Goal: Task Accomplishment & Management: Manage account settings

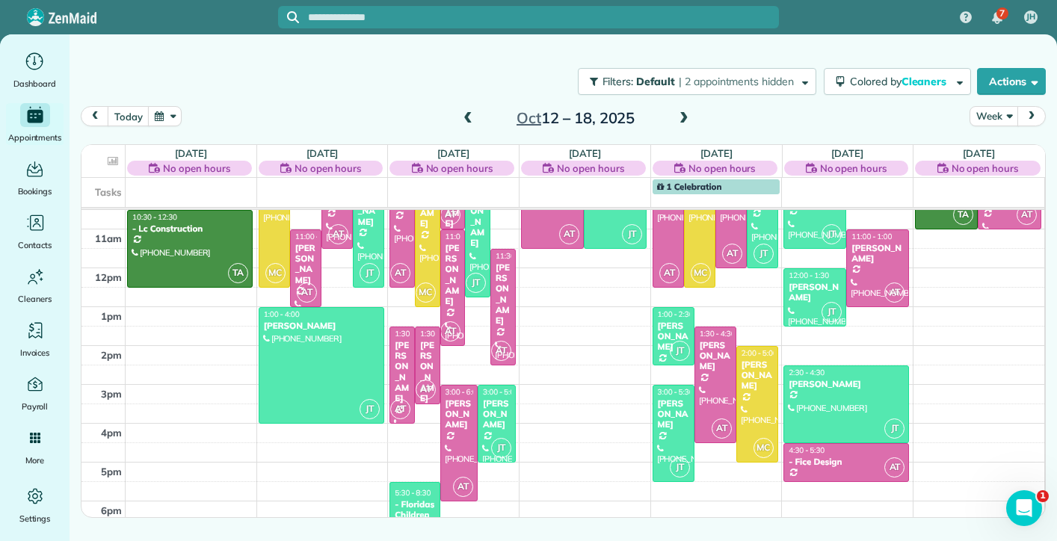
scroll to position [143, 0]
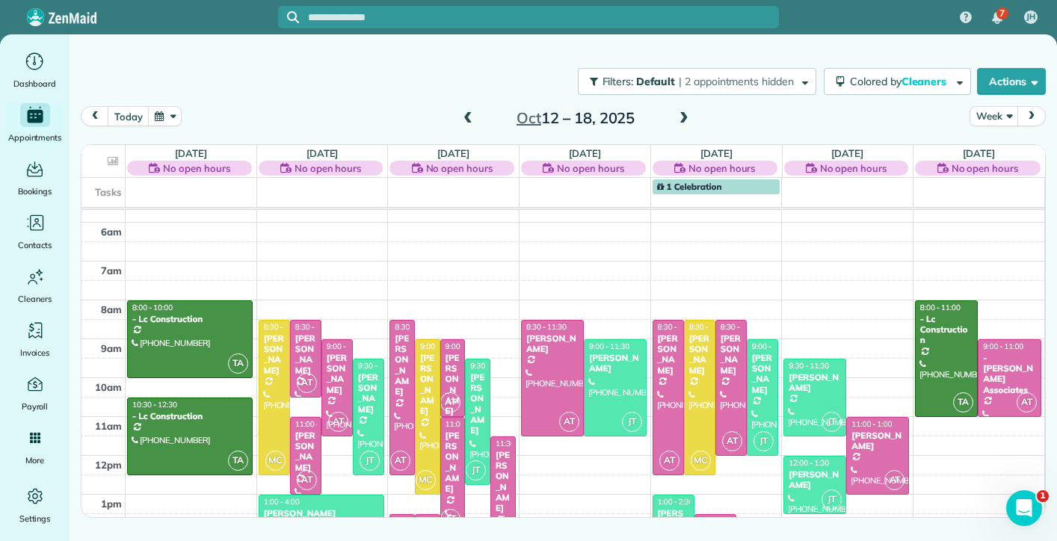
click at [468, 120] on span at bounding box center [468, 118] width 16 height 13
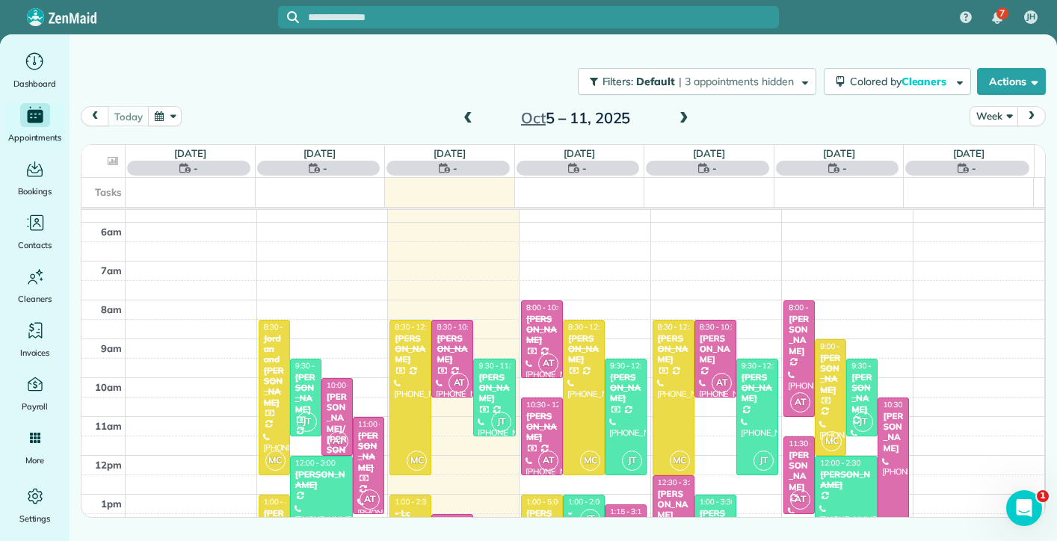
scroll to position [195, 0]
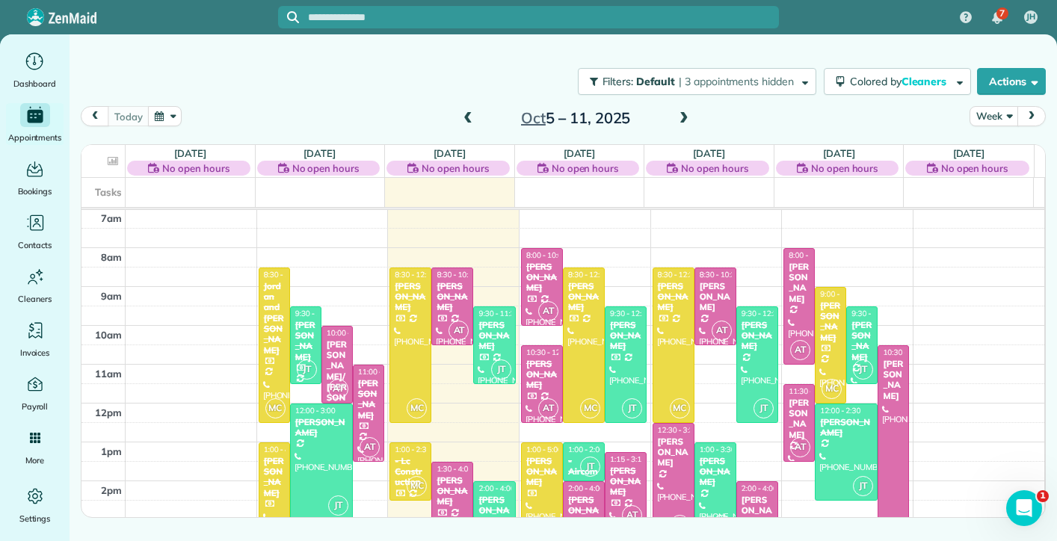
click at [682, 123] on span at bounding box center [684, 118] width 16 height 13
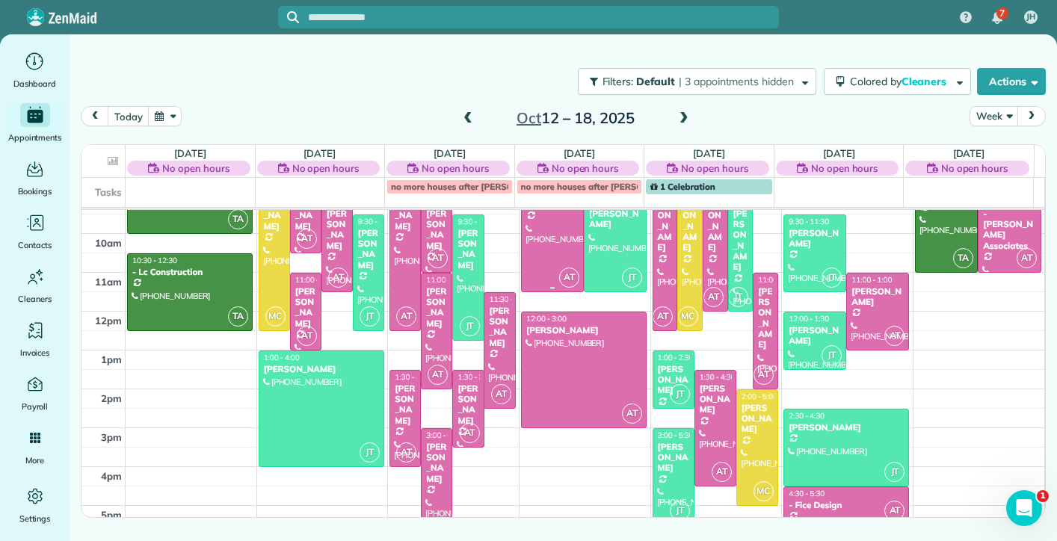
scroll to position [220, 0]
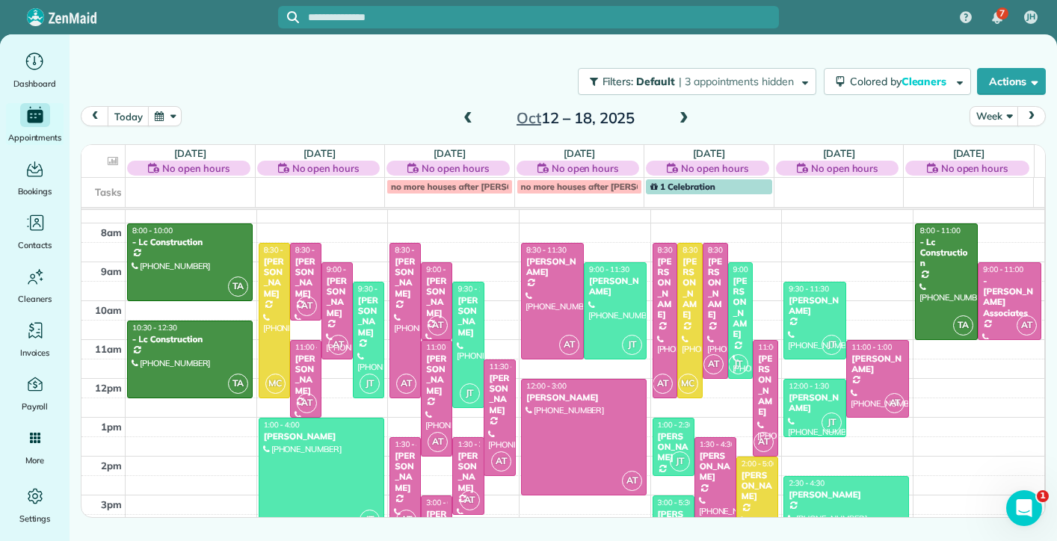
click at [682, 123] on span at bounding box center [684, 118] width 16 height 13
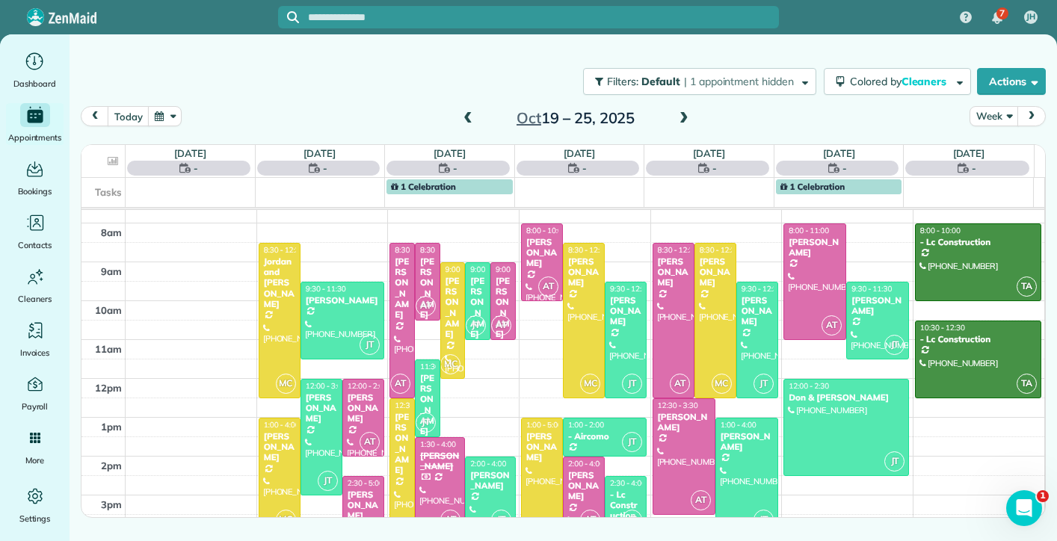
scroll to position [195, 0]
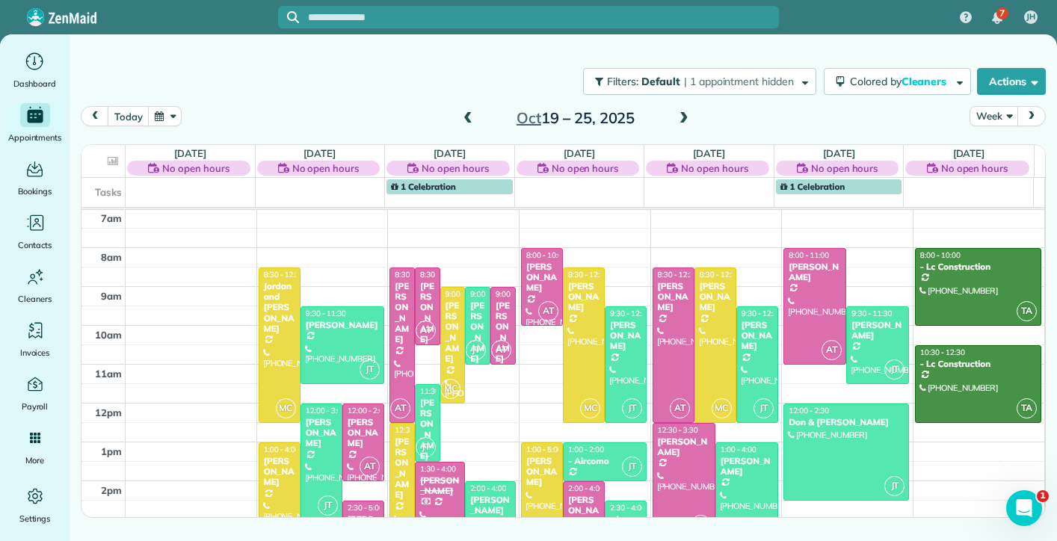
click at [682, 123] on span at bounding box center [684, 118] width 16 height 13
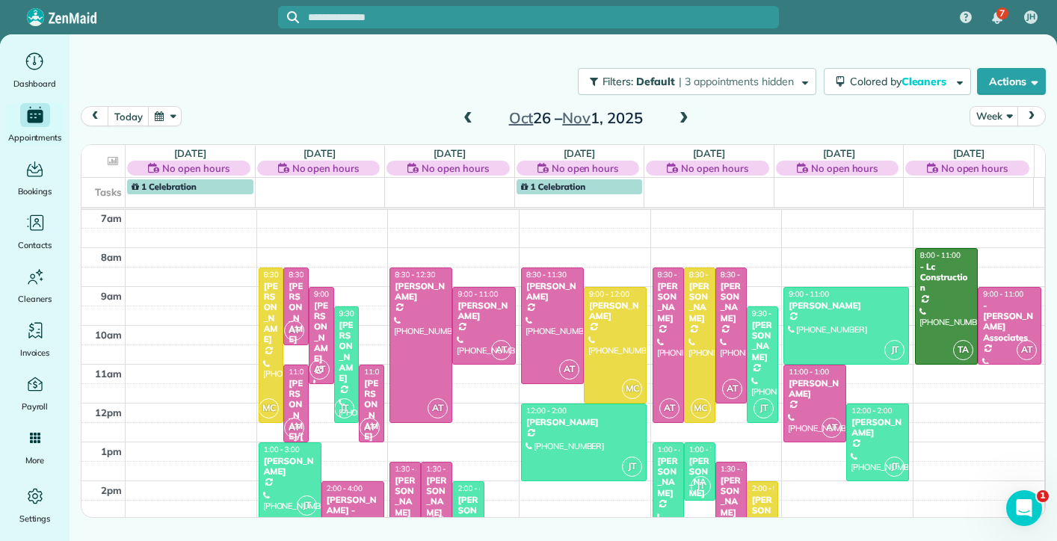
click at [464, 119] on span at bounding box center [468, 118] width 16 height 13
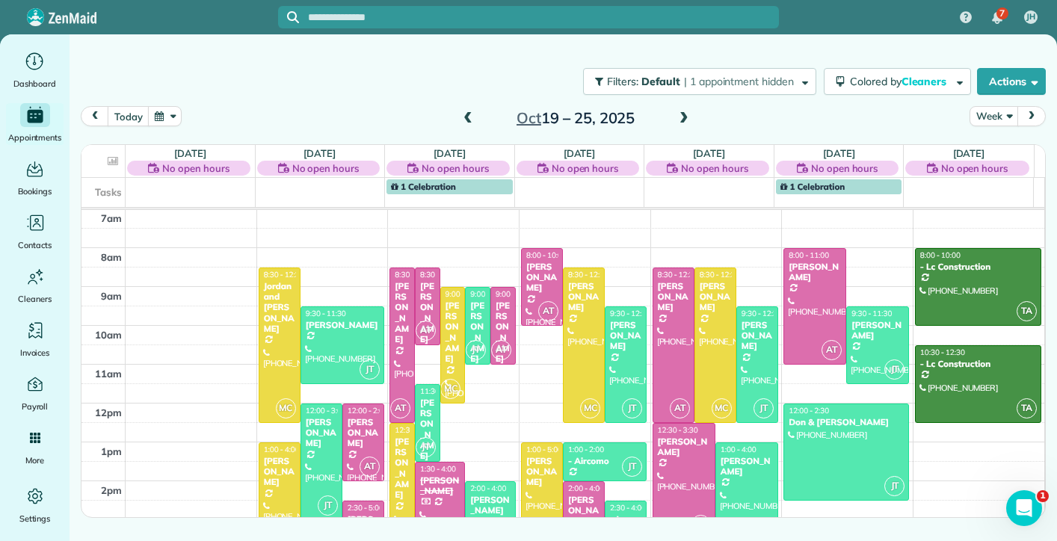
click at [464, 119] on span at bounding box center [468, 118] width 16 height 13
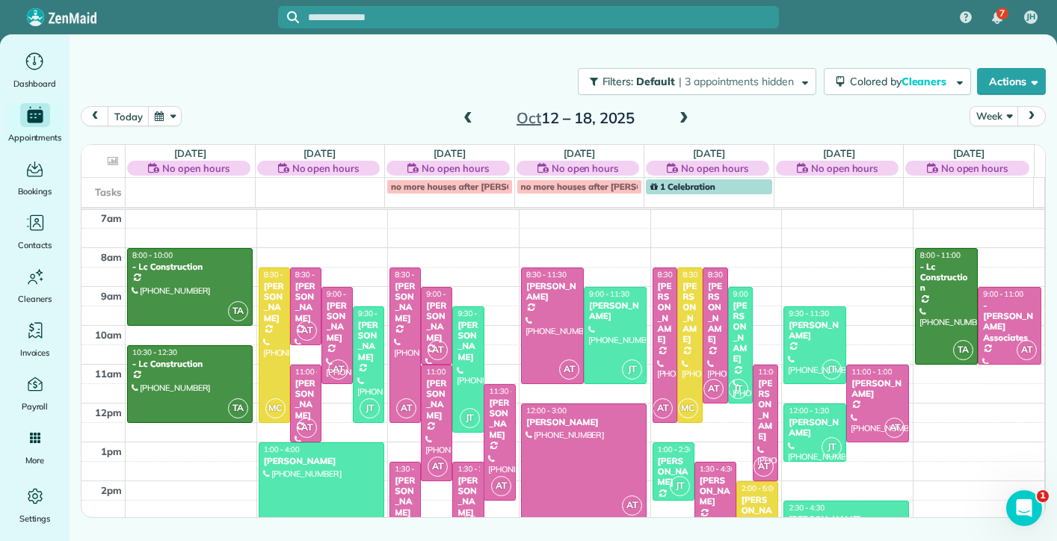
click at [680, 117] on span at bounding box center [684, 118] width 16 height 13
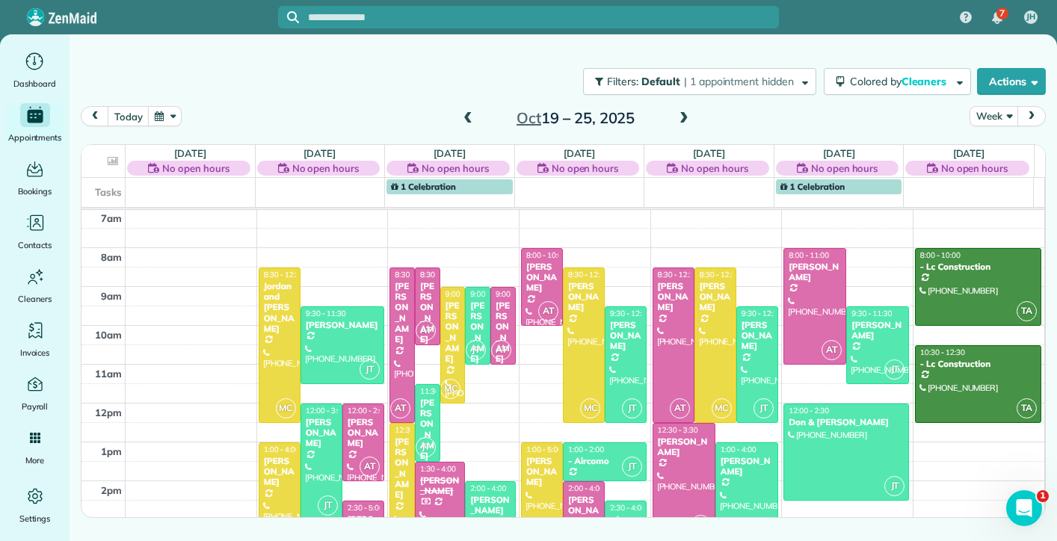
click at [466, 123] on span at bounding box center [468, 118] width 16 height 13
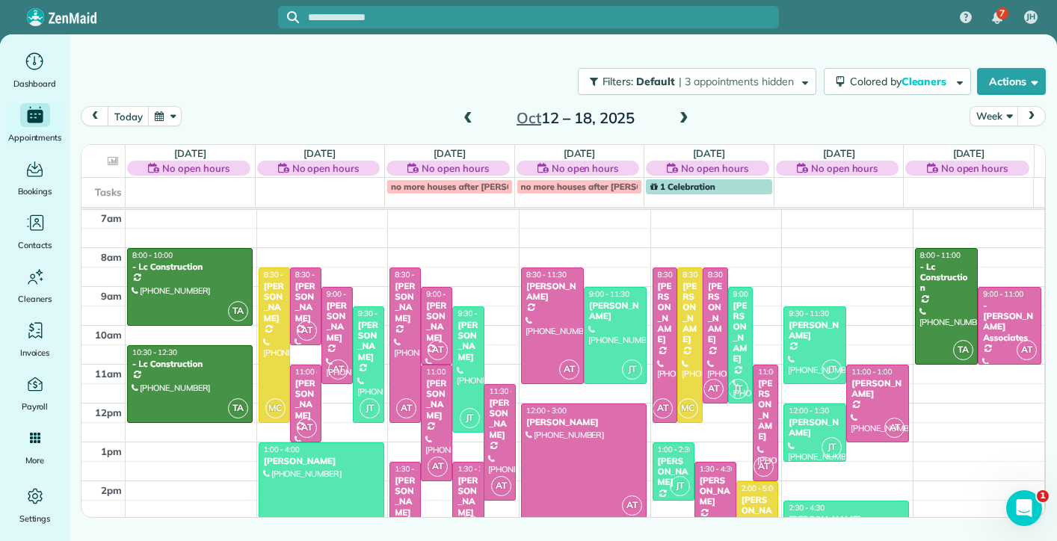
click at [685, 121] on span at bounding box center [684, 118] width 16 height 13
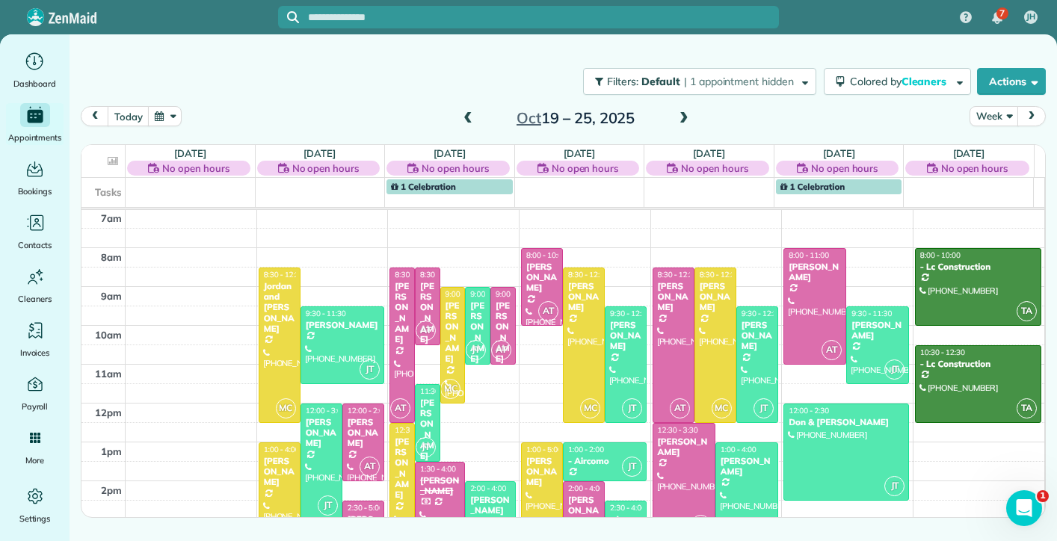
click at [464, 120] on span at bounding box center [468, 118] width 16 height 13
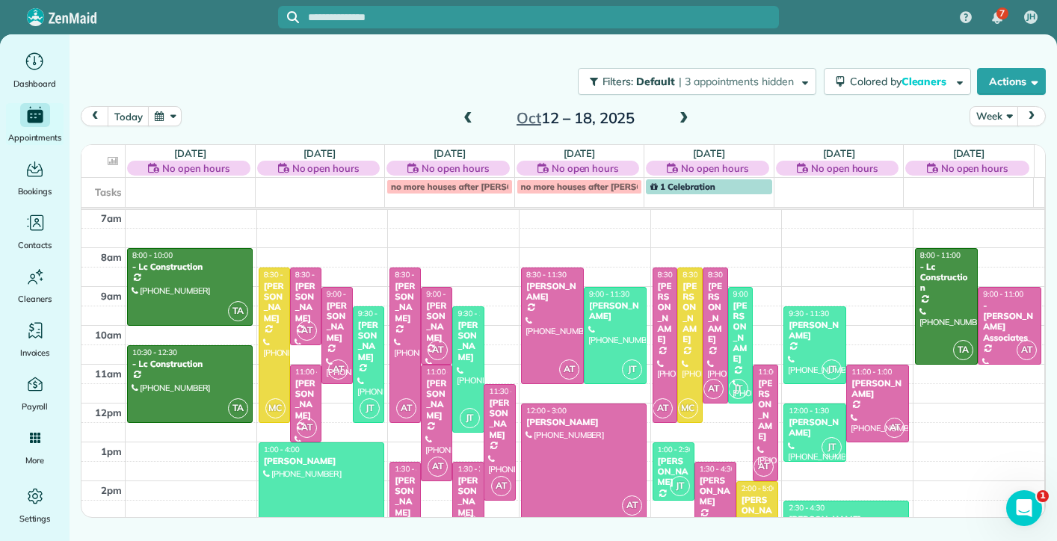
click at [682, 121] on span at bounding box center [684, 118] width 16 height 13
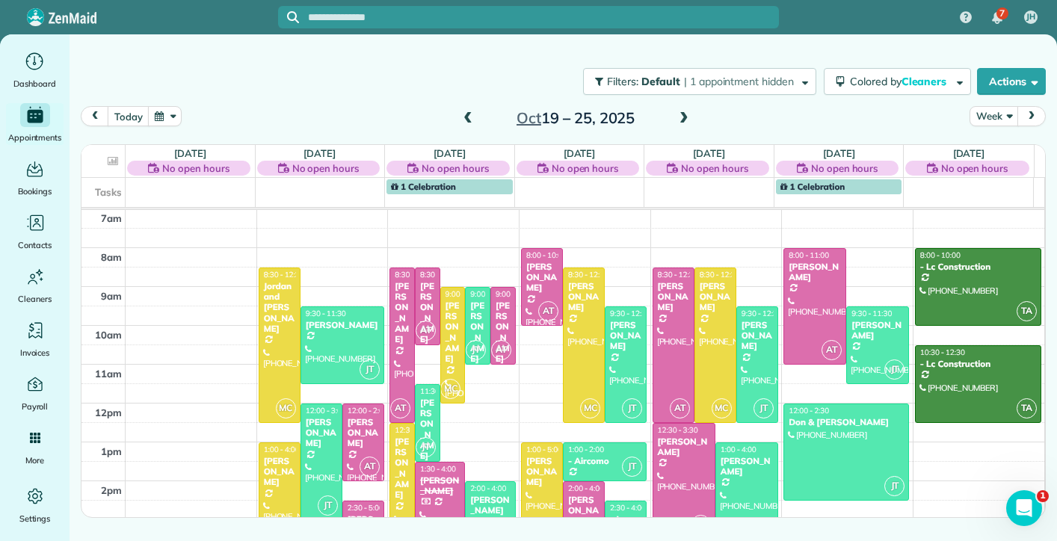
click at [465, 117] on span at bounding box center [468, 118] width 16 height 13
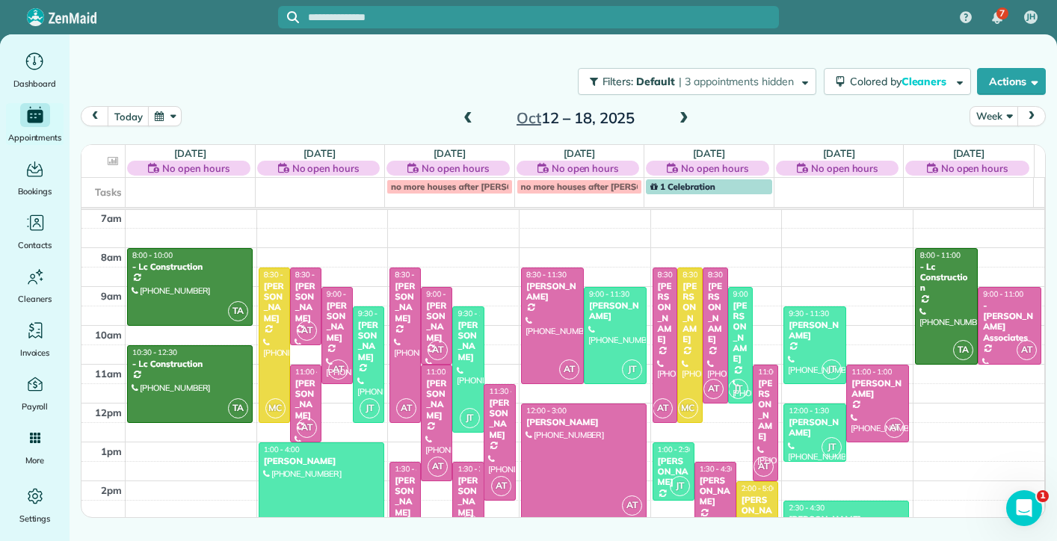
click at [464, 118] on span at bounding box center [468, 118] width 16 height 13
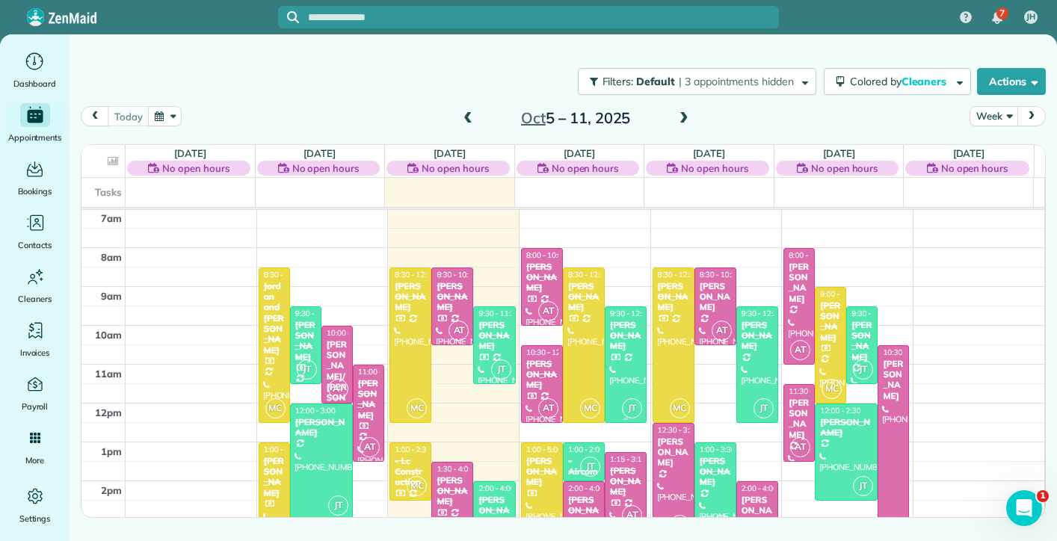
scroll to position [192, 0]
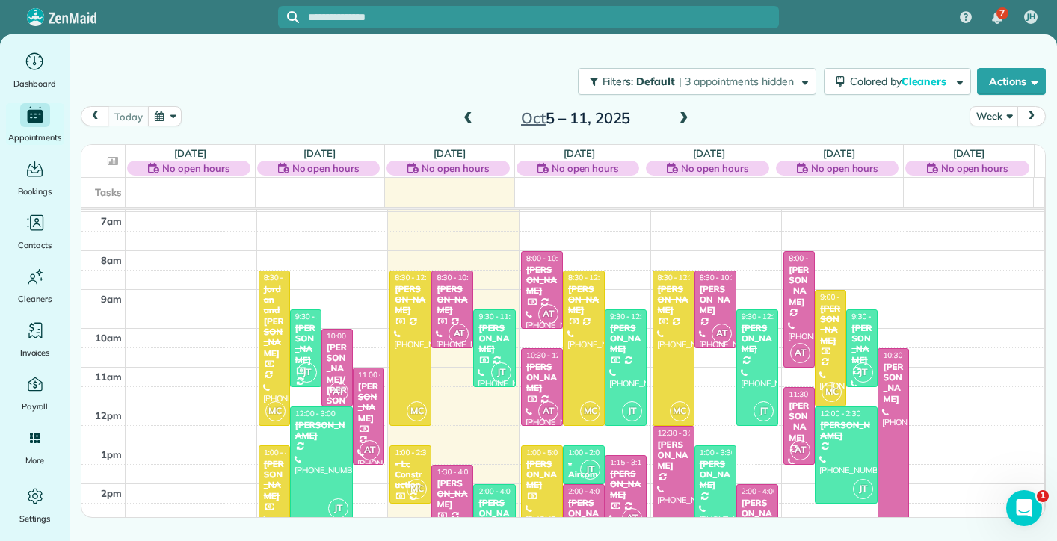
click at [683, 121] on span at bounding box center [684, 118] width 16 height 13
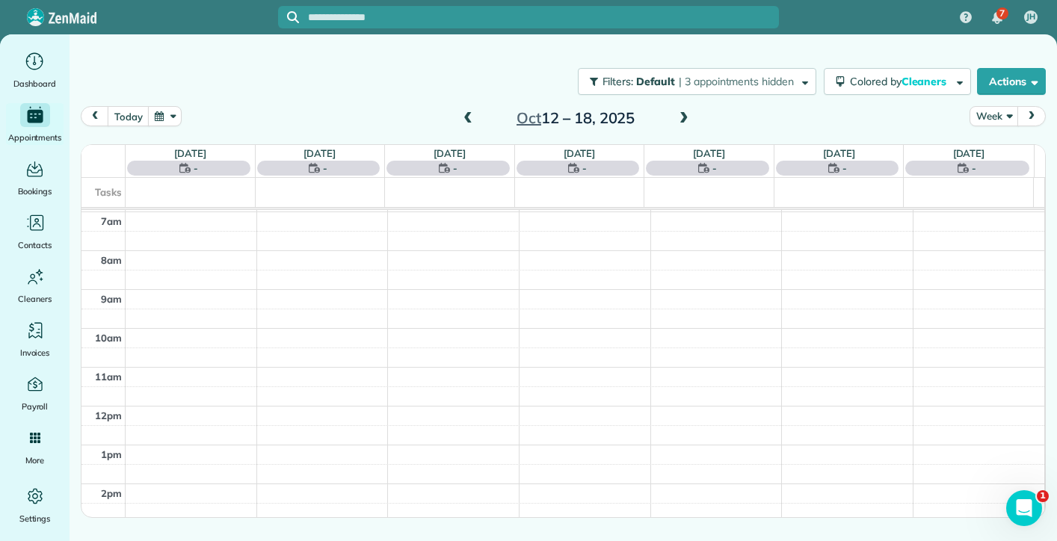
scroll to position [195, 0]
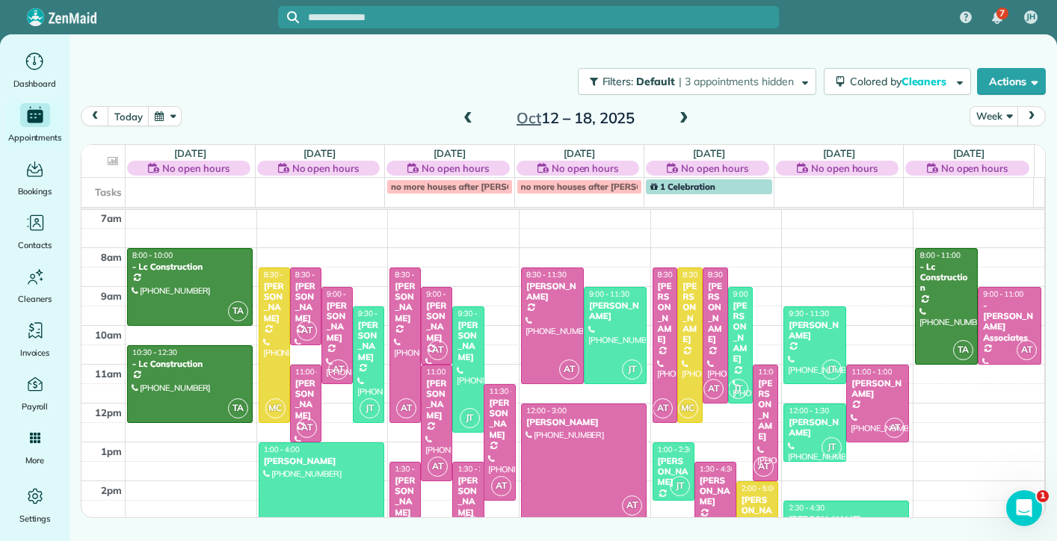
click at [205, 191] on td at bounding box center [191, 186] width 130 height 16
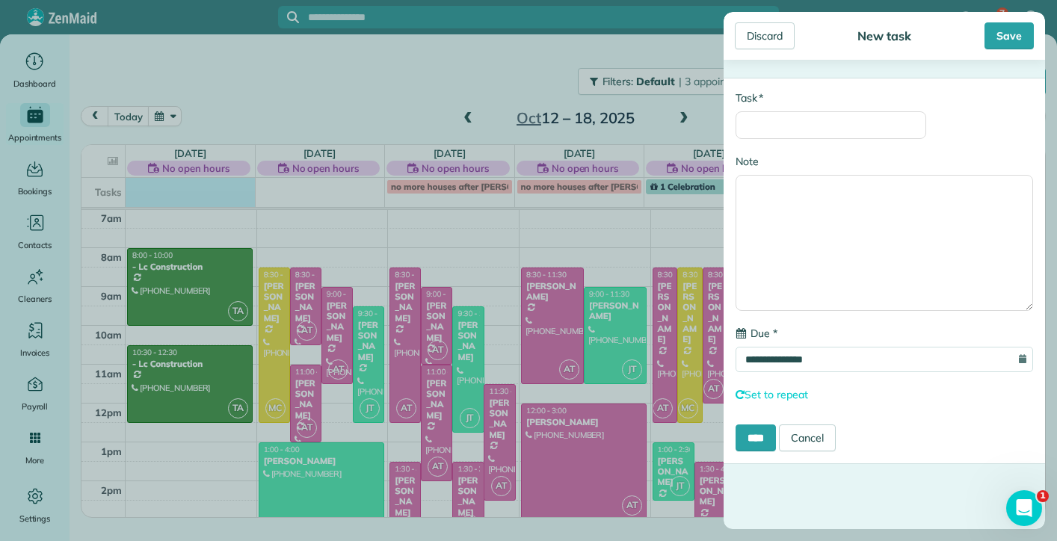
click at [300, 188] on div "**********" at bounding box center [528, 270] width 1057 height 541
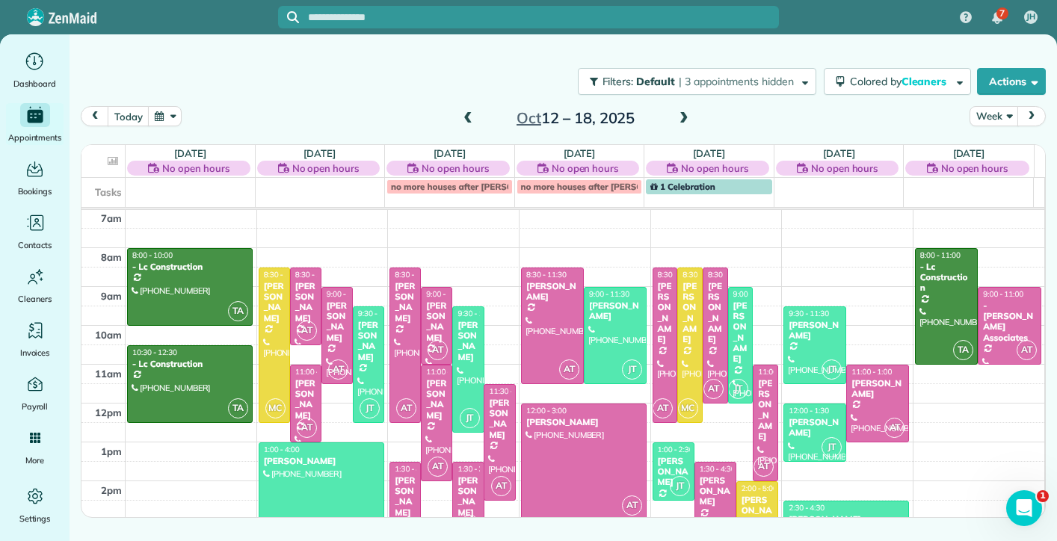
click at [339, 188] on td at bounding box center [320, 186] width 130 height 16
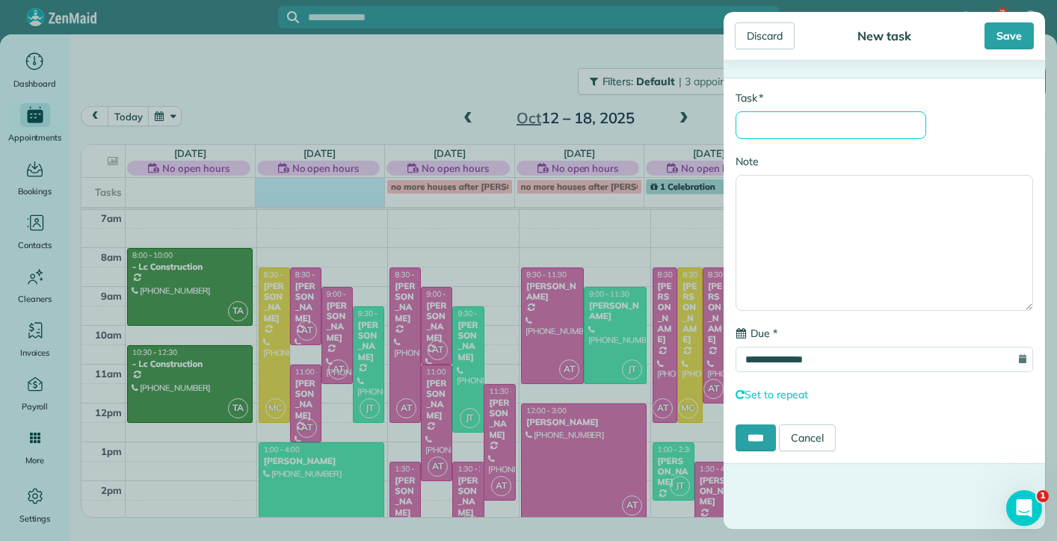
click at [830, 124] on input "* Task" at bounding box center [831, 125] width 191 height 28
type input "**********"
click at [759, 440] on input "****" at bounding box center [756, 438] width 40 height 27
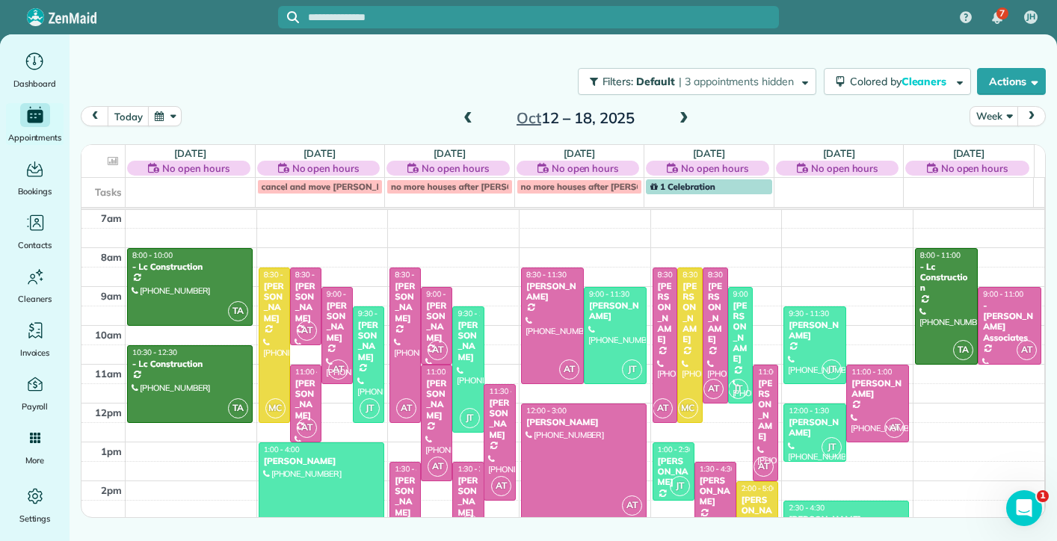
click at [466, 115] on span at bounding box center [468, 118] width 16 height 13
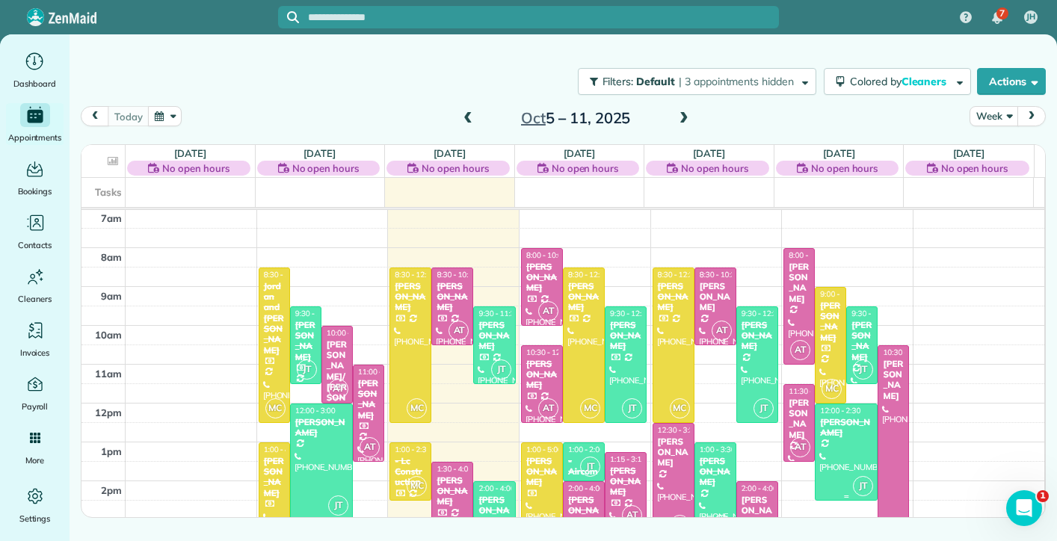
click at [823, 428] on div "Suzie Moreau" at bounding box center [846, 428] width 54 height 22
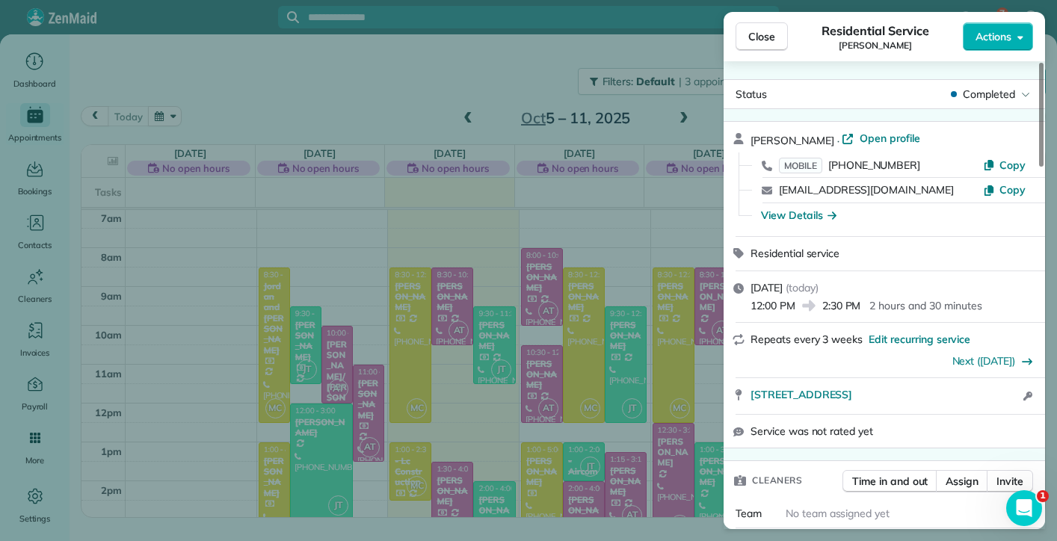
click at [1022, 35] on icon "button" at bounding box center [1020, 36] width 6 height 11
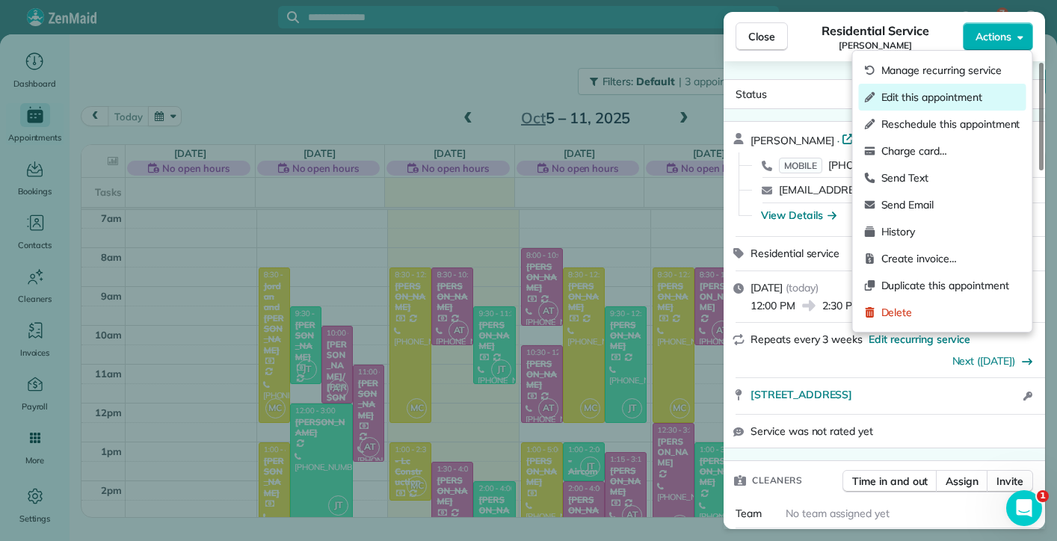
click at [931, 99] on span "Edit this appointment" at bounding box center [950, 97] width 139 height 15
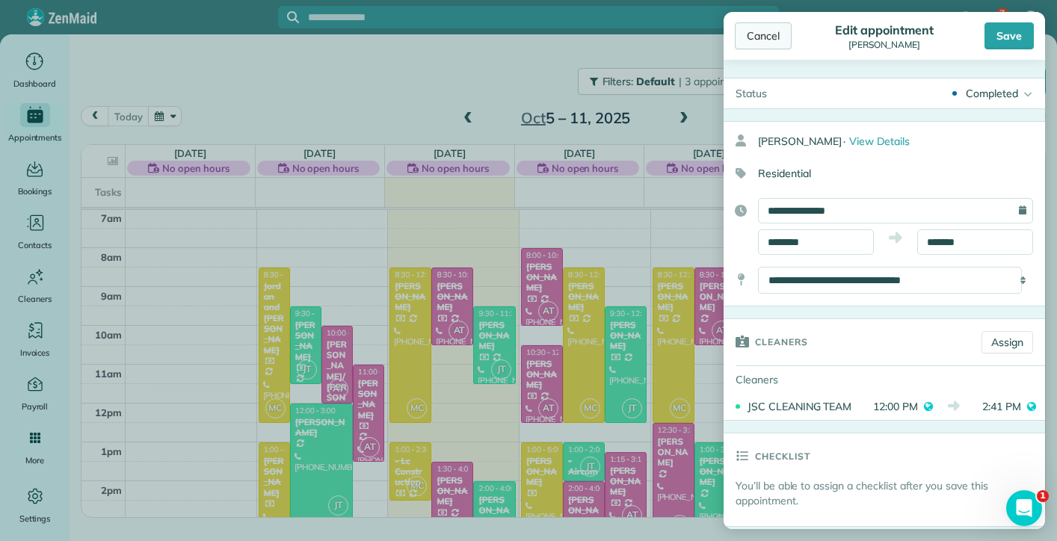
click at [764, 30] on div "Cancel" at bounding box center [763, 35] width 57 height 27
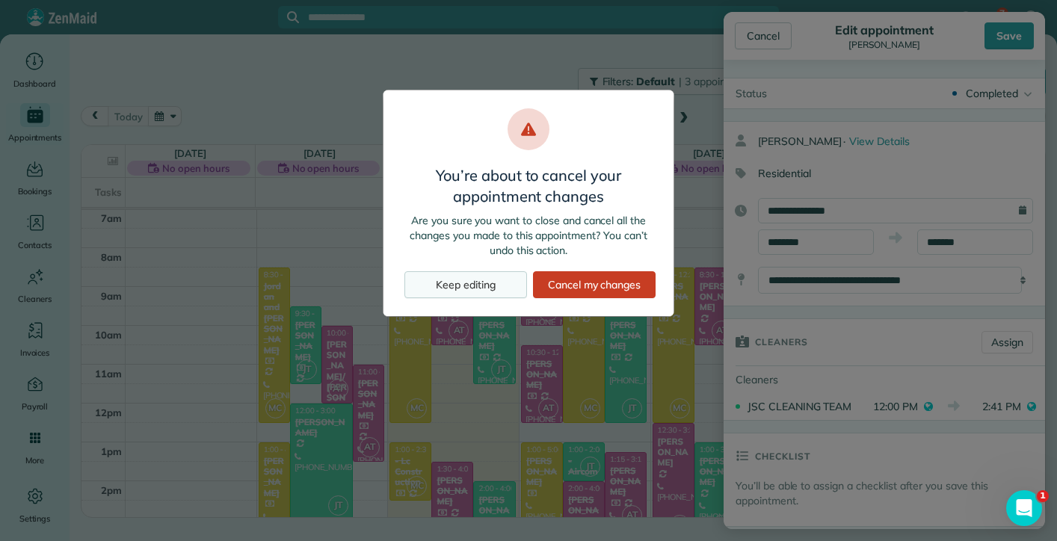
click at [492, 292] on div "Keep editing" at bounding box center [465, 284] width 123 height 27
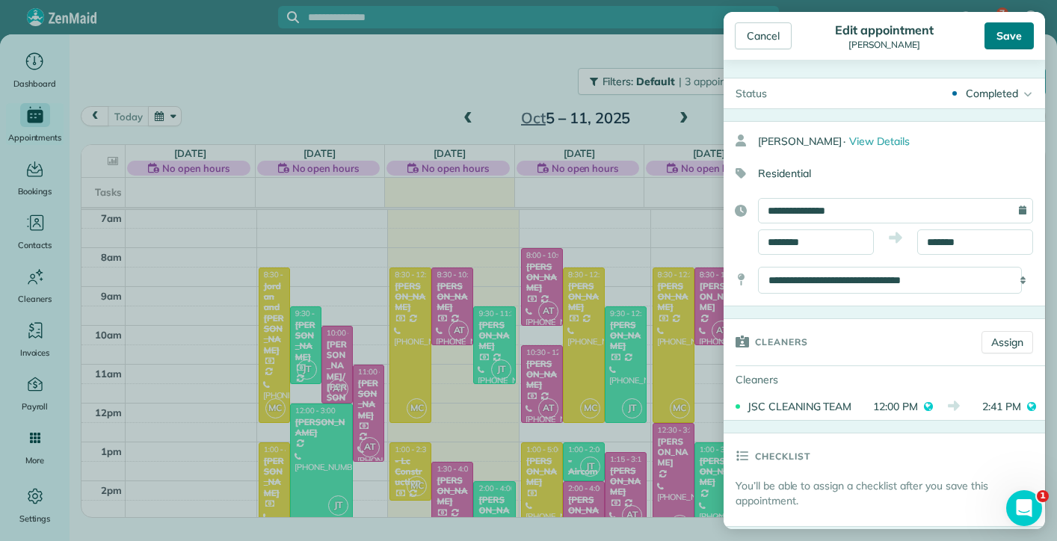
click at [999, 26] on div "Save" at bounding box center [1008, 35] width 49 height 27
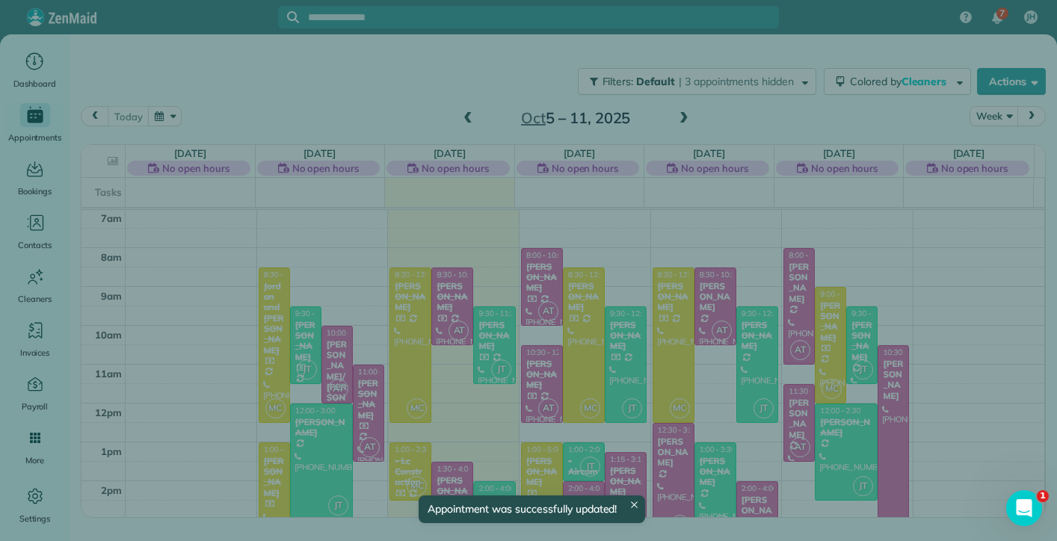
scroll to position [195, 0]
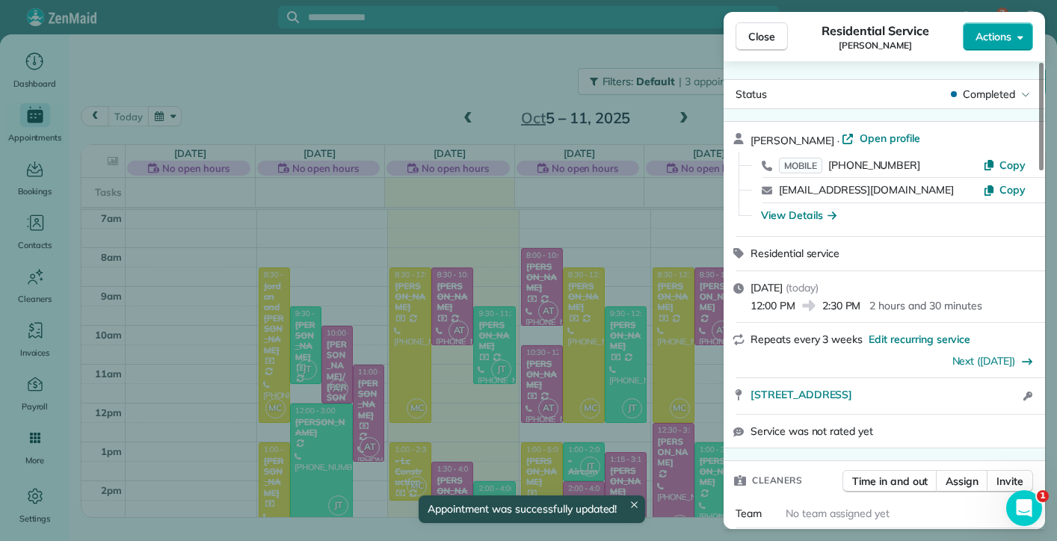
click at [1002, 38] on span "Actions" at bounding box center [993, 36] width 36 height 15
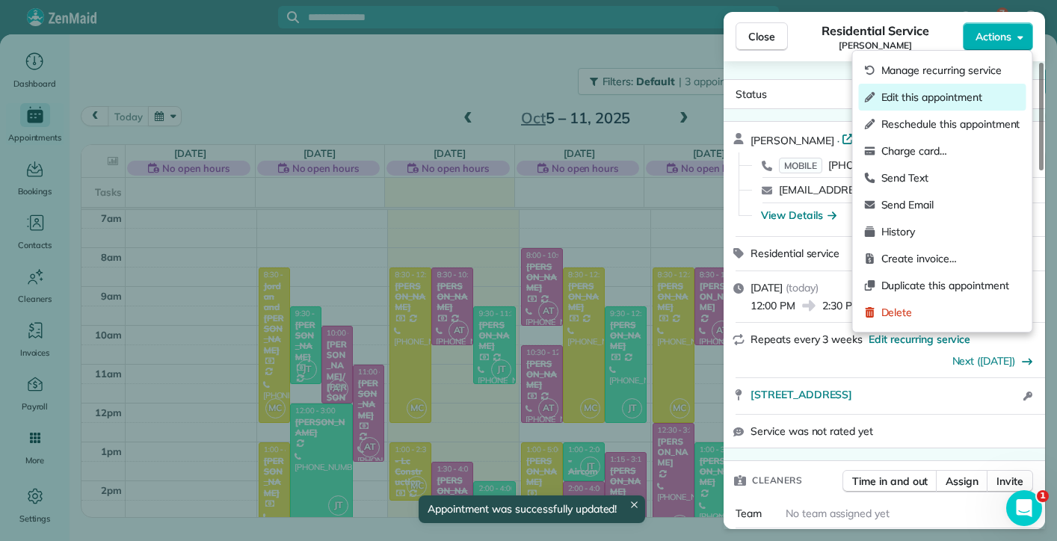
click at [952, 90] on span "Edit this appointment" at bounding box center [950, 97] width 139 height 15
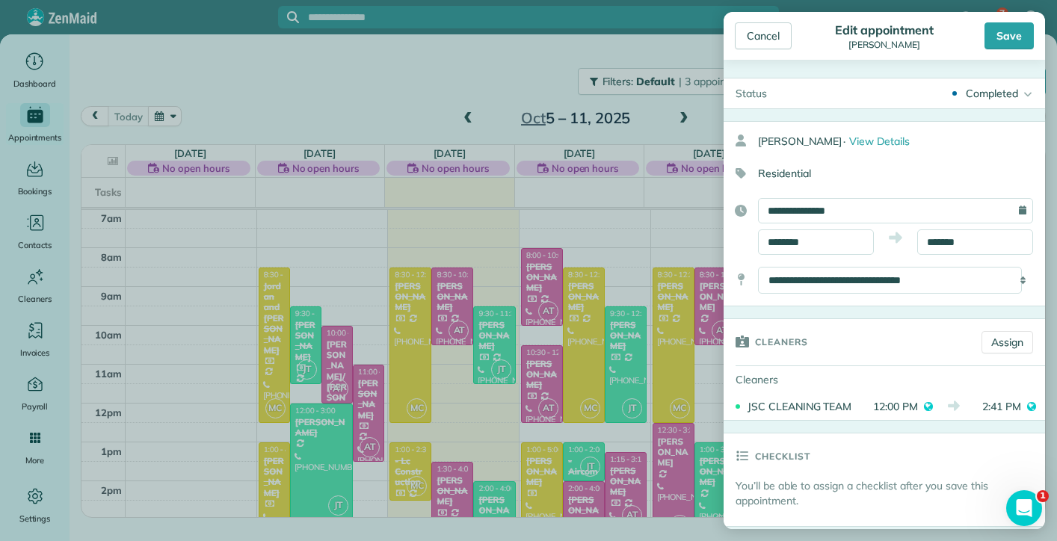
click at [971, 155] on div "**********" at bounding box center [884, 213] width 321 height 185
click at [750, 30] on div "Cancel" at bounding box center [763, 35] width 57 height 27
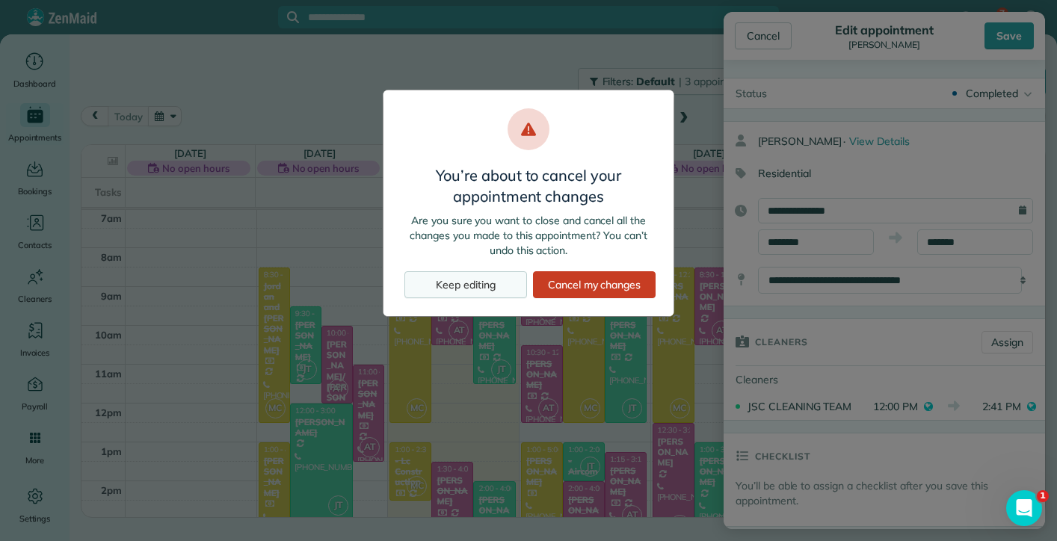
click at [481, 288] on div "Keep editing" at bounding box center [465, 284] width 123 height 27
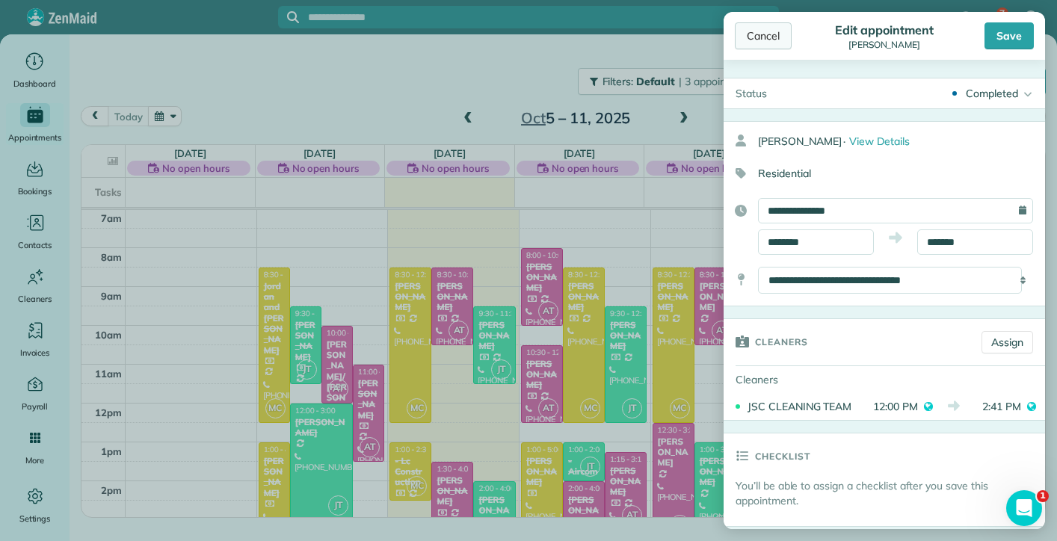
click at [765, 38] on div "Cancel" at bounding box center [763, 35] width 57 height 27
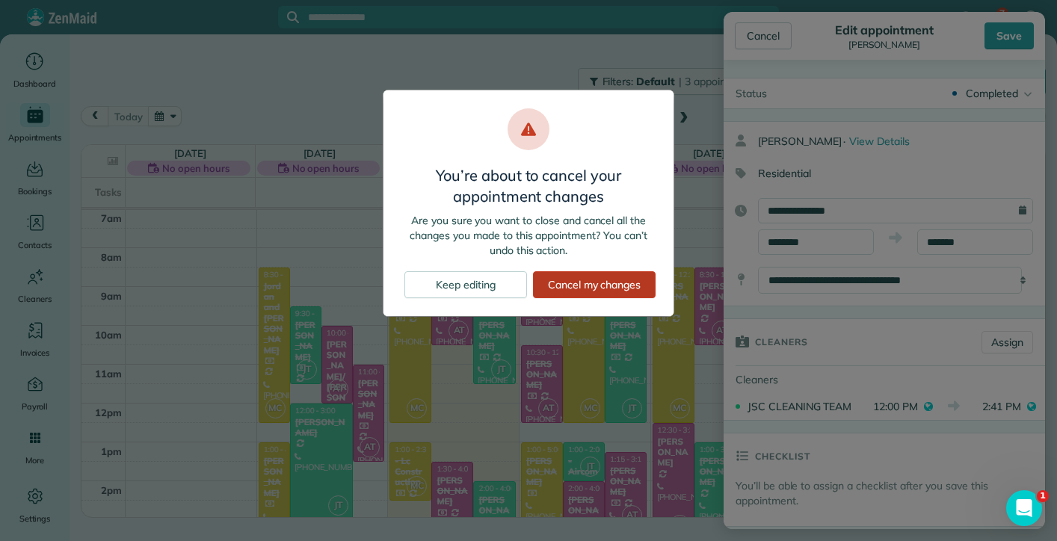
click at [603, 285] on div "Cancel my changes" at bounding box center [594, 284] width 123 height 27
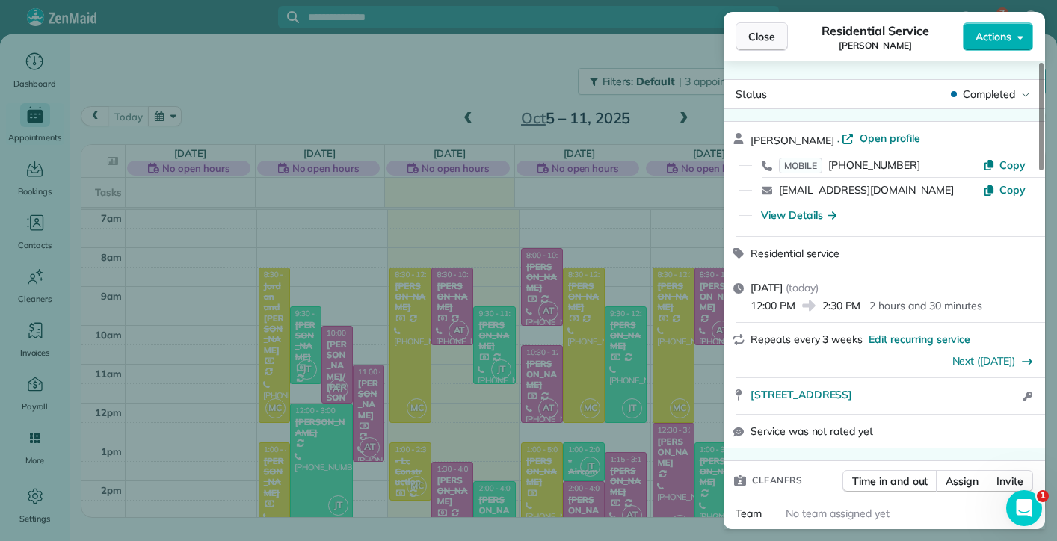
click at [772, 26] on button "Close" at bounding box center [762, 36] width 52 height 28
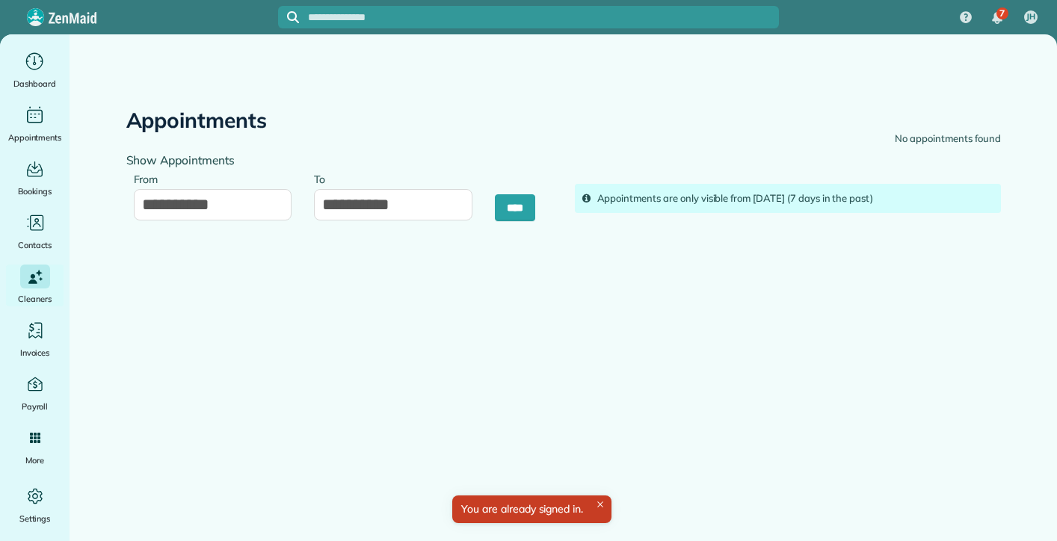
type input "**********"
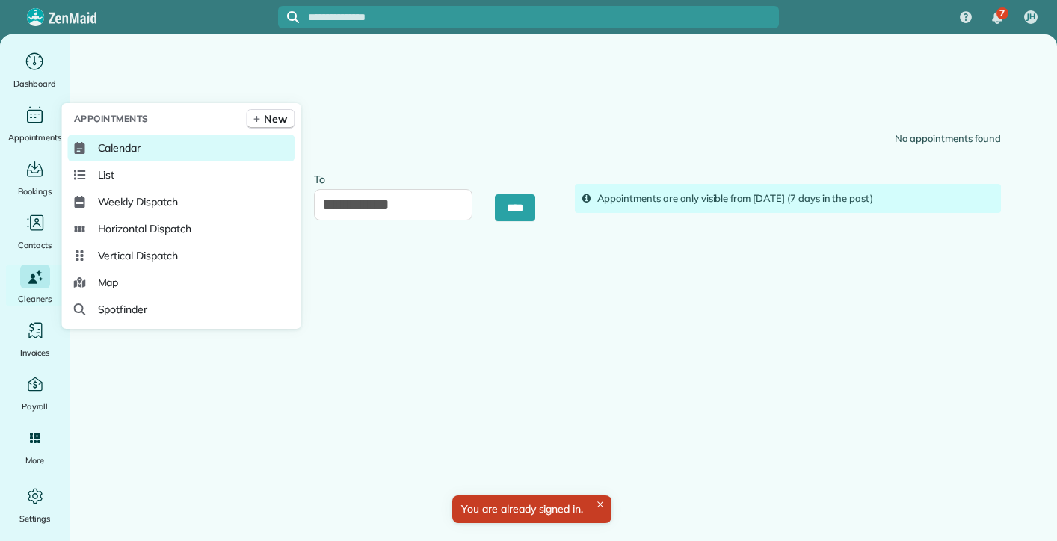
click at [94, 151] on link "Calendar" at bounding box center [181, 148] width 227 height 27
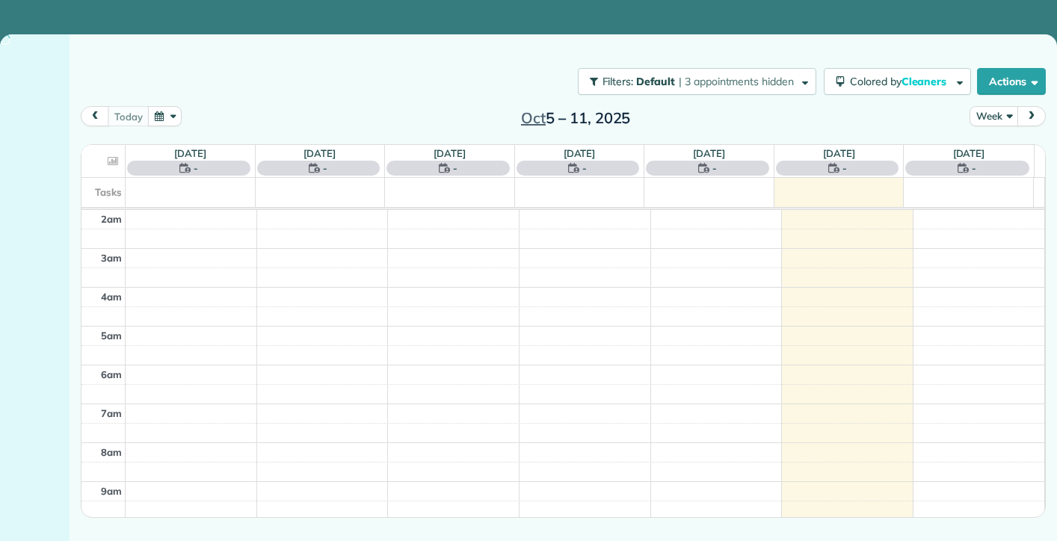
scroll to position [195, 0]
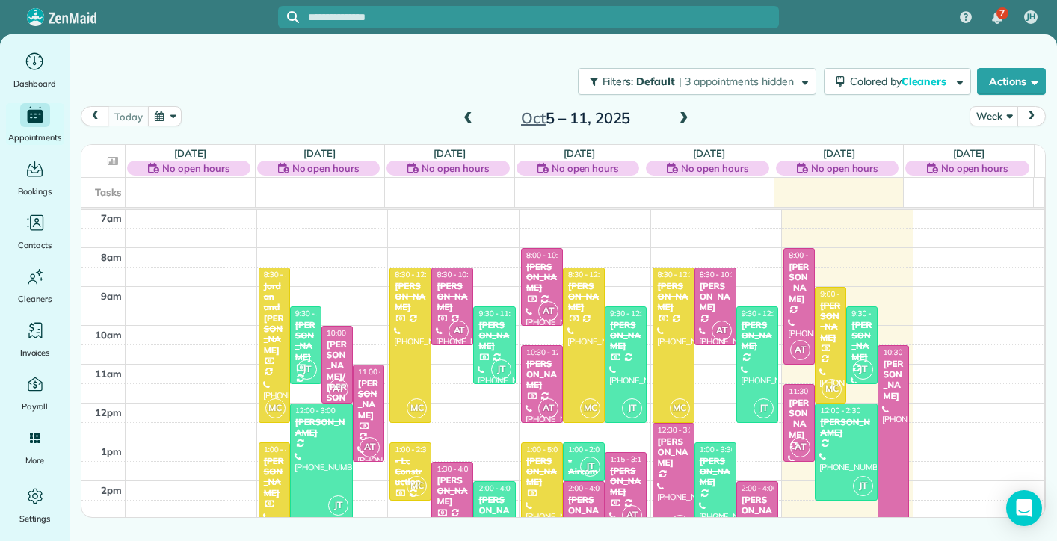
click at [684, 112] on span at bounding box center [684, 118] width 16 height 13
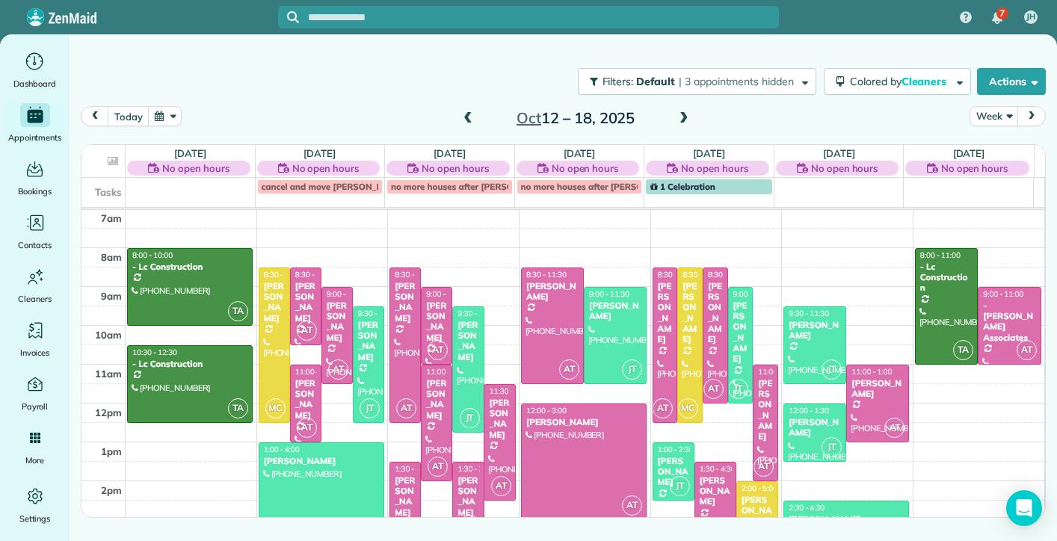
click at [469, 120] on span at bounding box center [468, 118] width 16 height 13
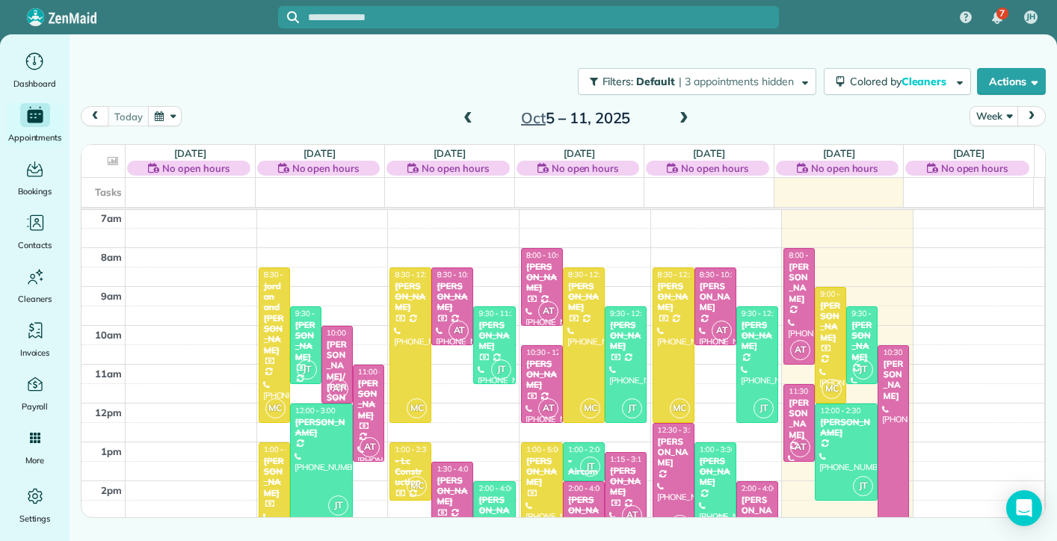
click at [682, 119] on span at bounding box center [684, 118] width 16 height 13
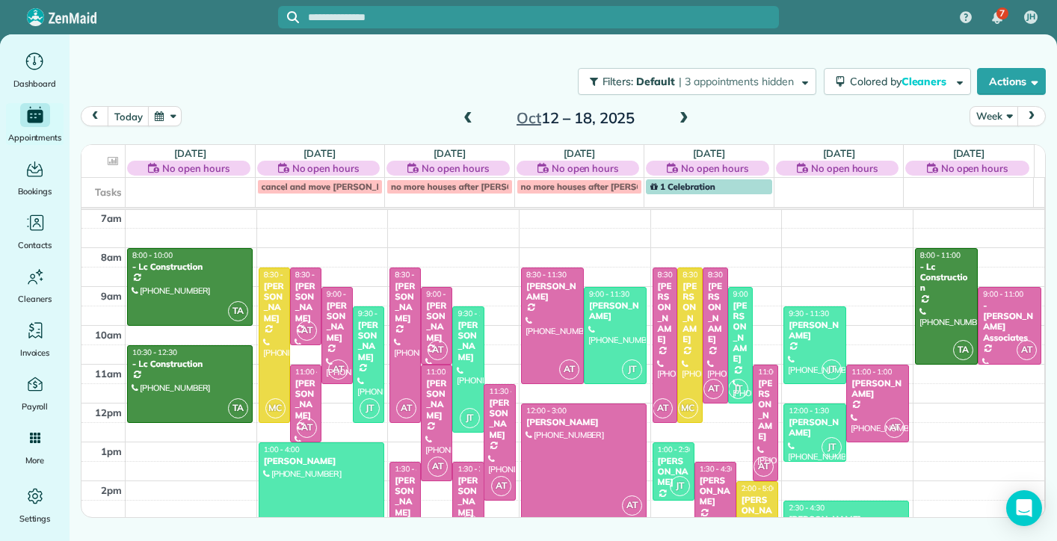
click at [233, 466] on div "2am 3am 4am 5am 6am 7am 8am 9am 10am 11am 12pm 1pm 2pm 3pm 4pm 5pm 6pm TA 8:00 …" at bounding box center [562, 345] width 963 height 660
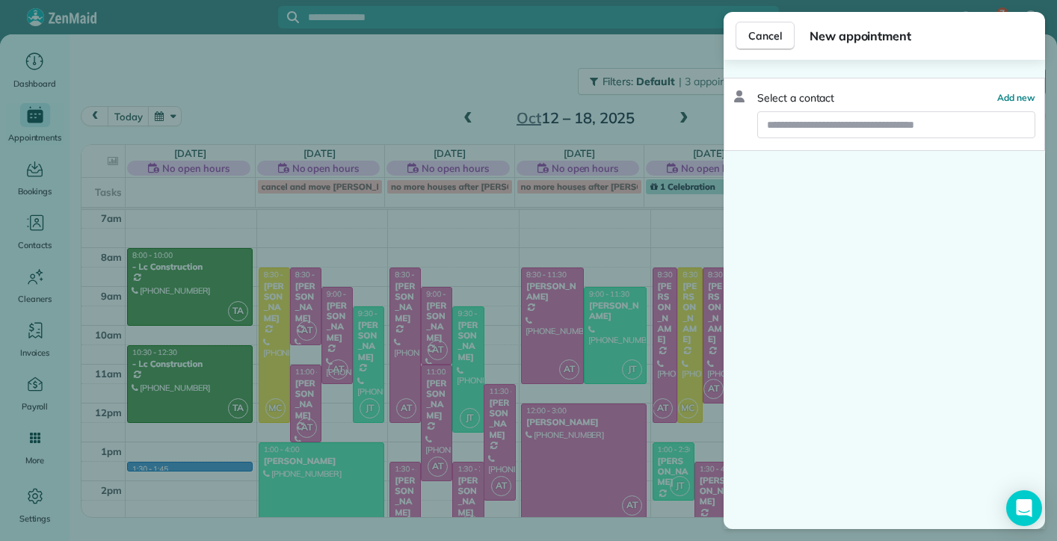
click at [324, 94] on div "Cancel New appointment Select a contact Add new" at bounding box center [528, 270] width 1057 height 541
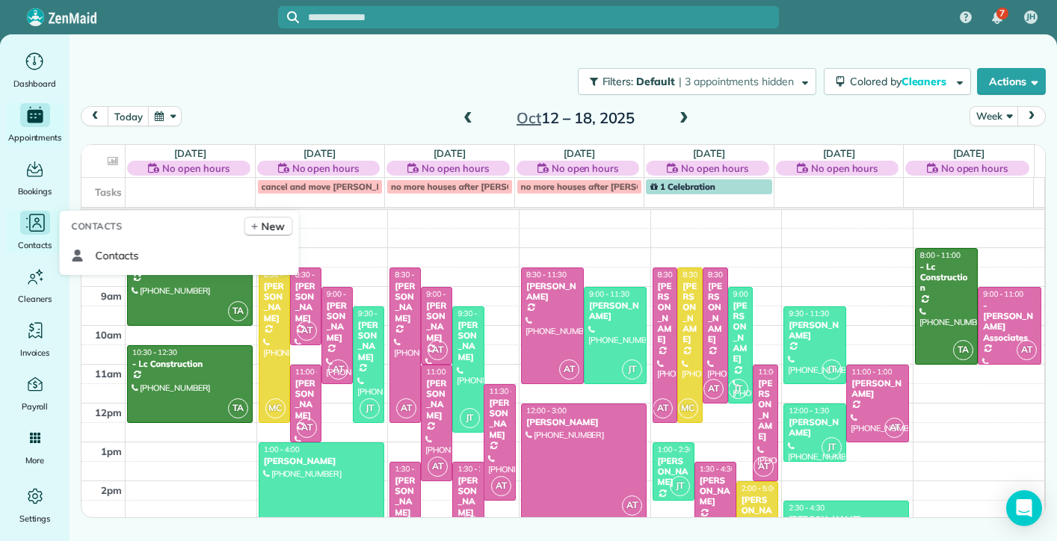
click at [28, 216] on icon "Main" at bounding box center [35, 223] width 22 height 22
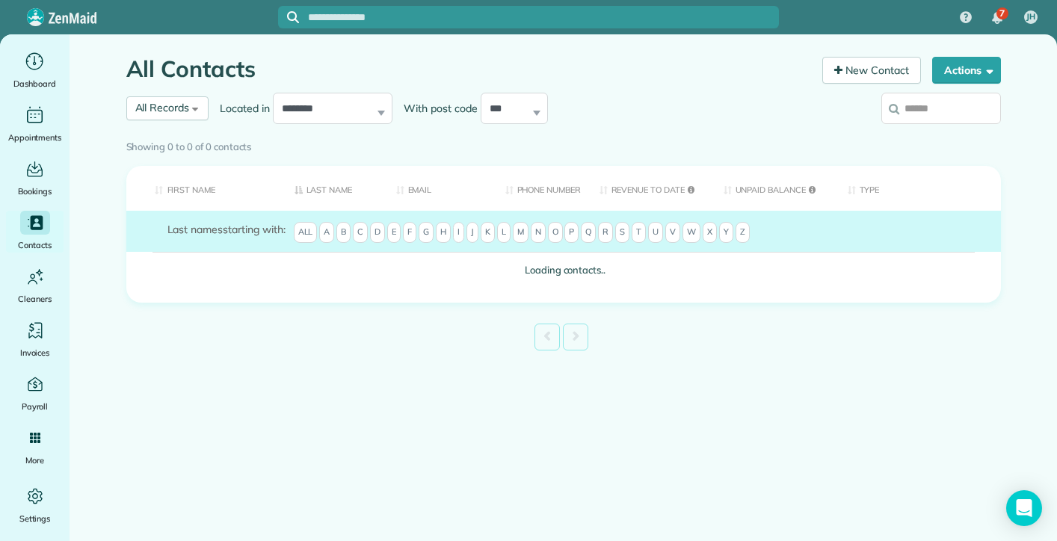
click at [917, 113] on input "search" at bounding box center [941, 108] width 120 height 31
type input "*****"
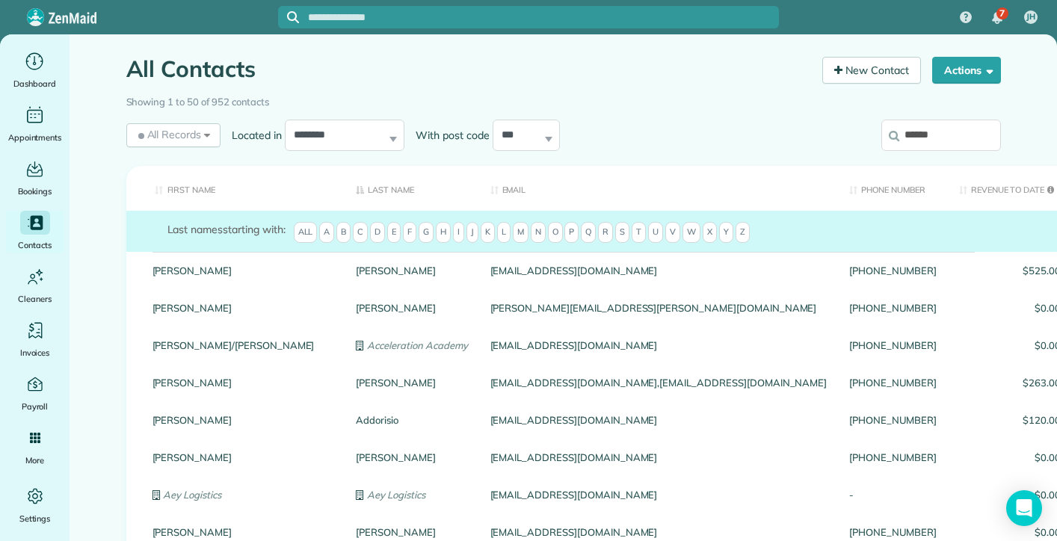
click at [399, 232] on form "Last names starting with: All A B C D E F G H I J K L M N O P Q R S T U V W X Y…" at bounding box center [761, 234] width 1188 height 25
click at [407, 229] on span "F" at bounding box center [409, 232] width 13 height 21
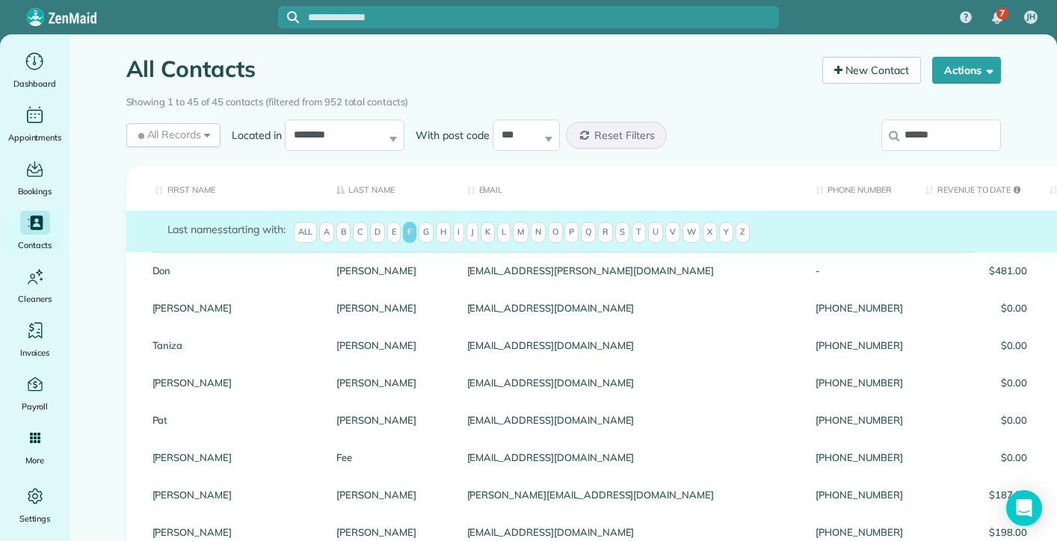
click at [932, 141] on input "*****" at bounding box center [941, 135] width 120 height 31
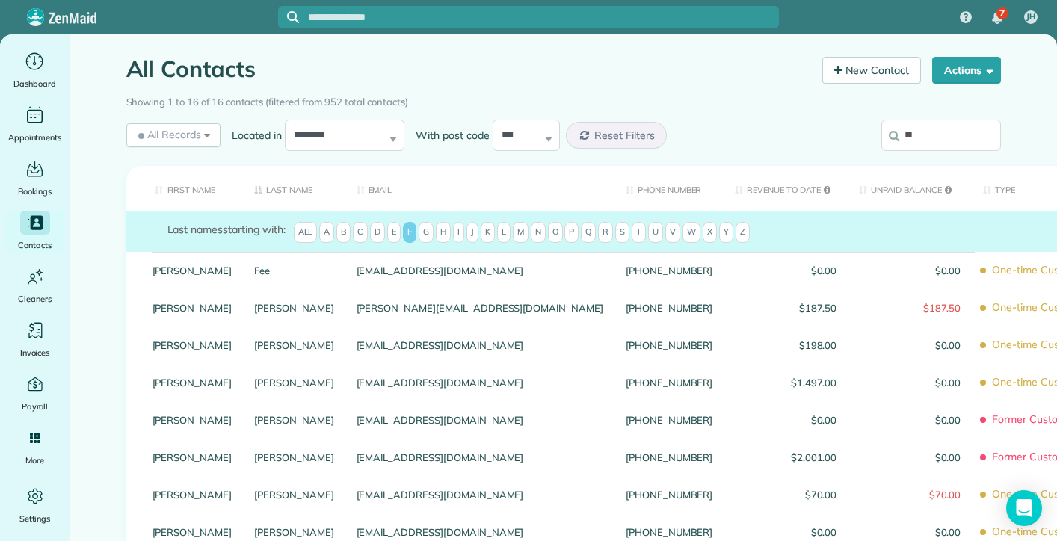
type input "*"
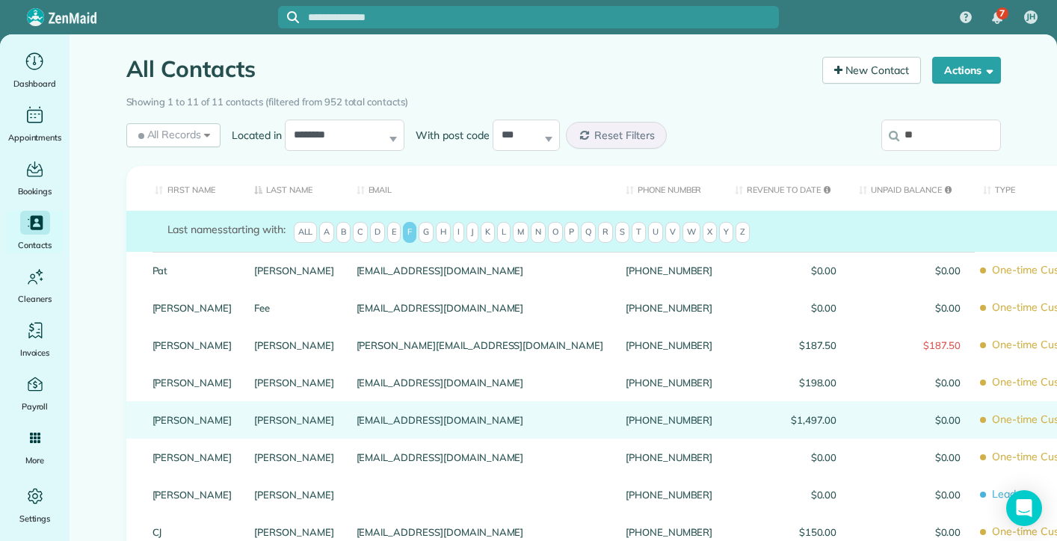
type input "**"
click at [244, 412] on div "Fenn" at bounding box center [294, 419] width 102 height 37
click at [254, 419] on link "Fenn" at bounding box center [294, 420] width 80 height 10
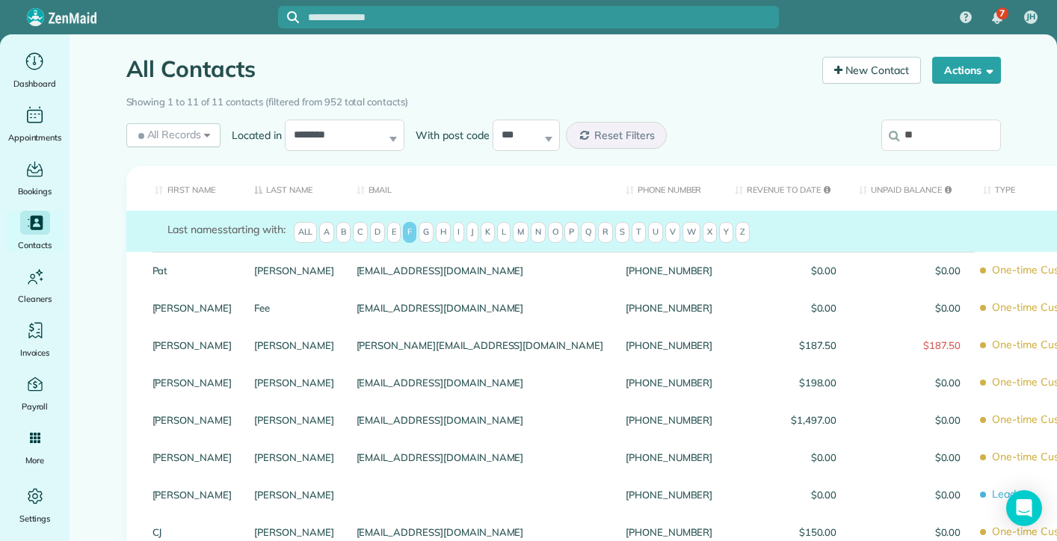
click at [254, 419] on link "Fenn" at bounding box center [294, 420] width 80 height 10
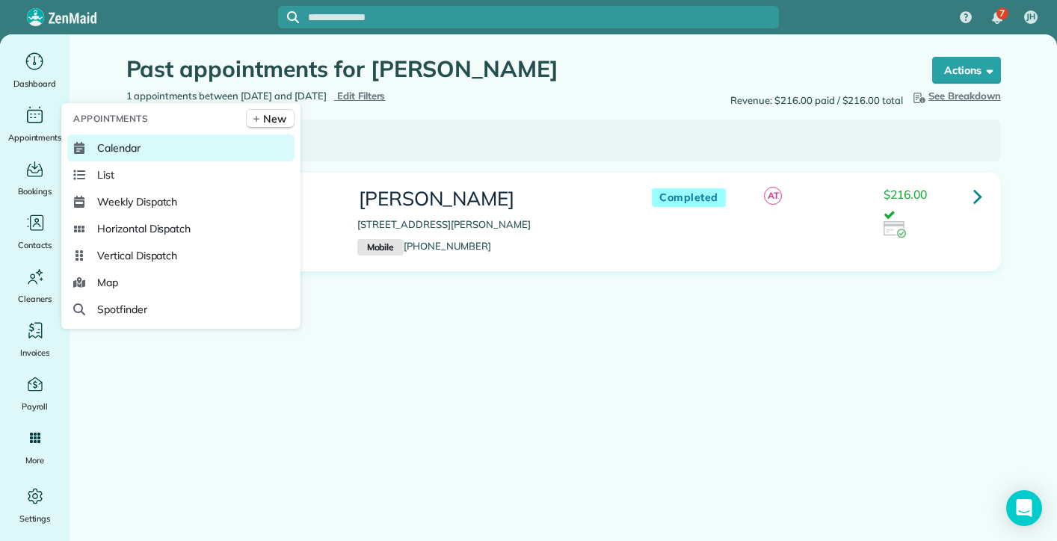
click at [132, 152] on span "Calendar" at bounding box center [118, 148] width 43 height 15
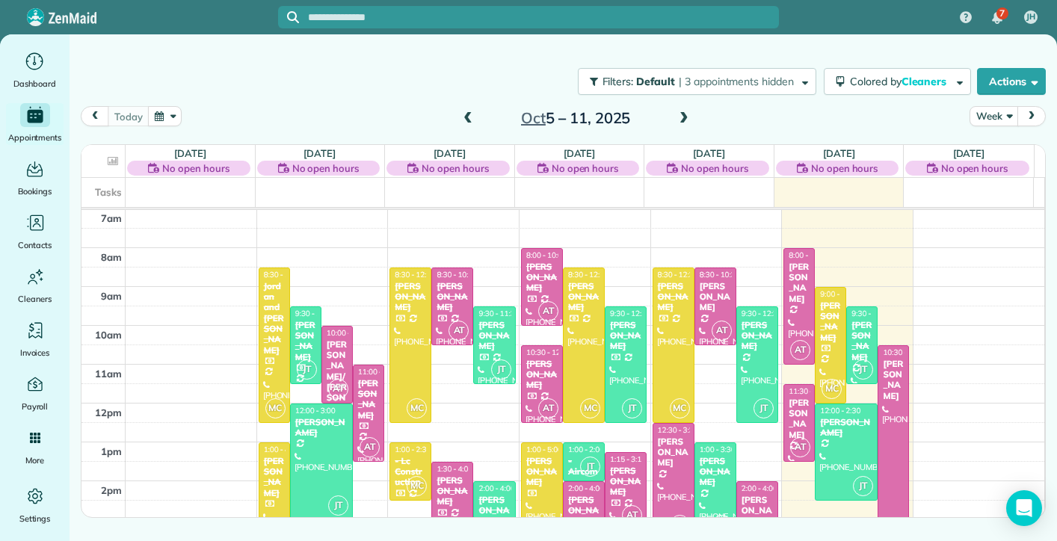
scroll to position [195, 0]
click at [470, 114] on span at bounding box center [468, 118] width 16 height 13
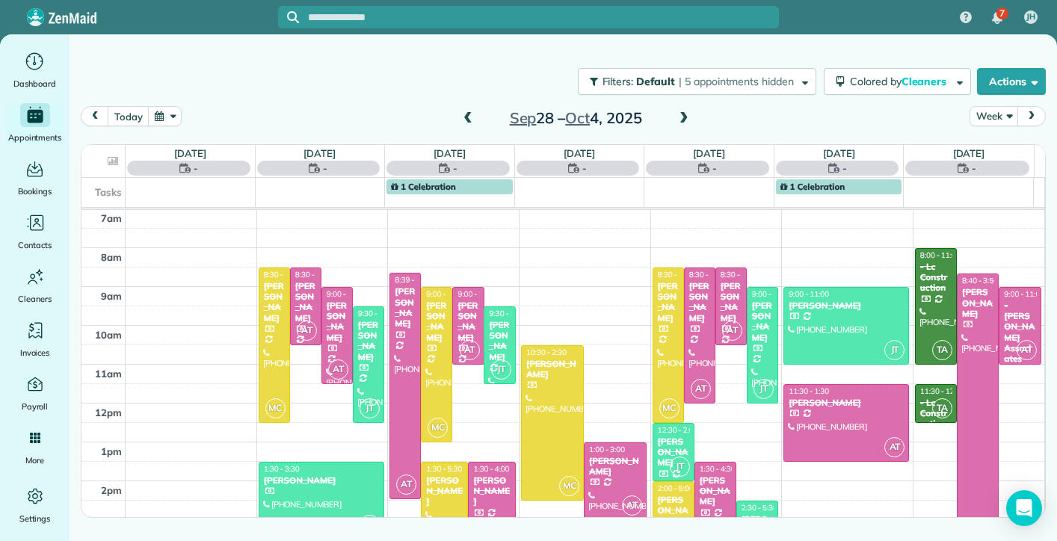
click at [470, 114] on span at bounding box center [468, 118] width 16 height 13
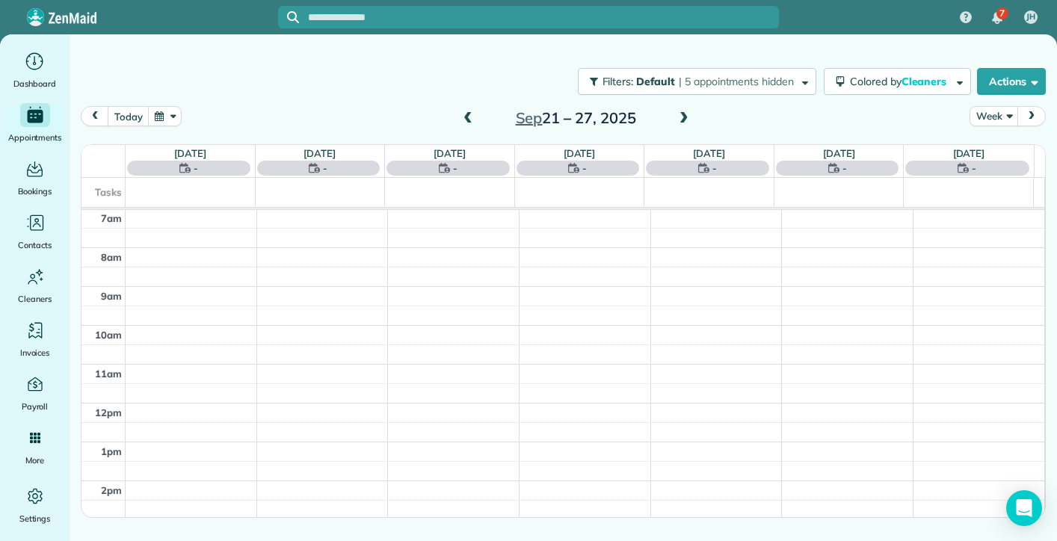
click at [470, 114] on span at bounding box center [468, 118] width 16 height 13
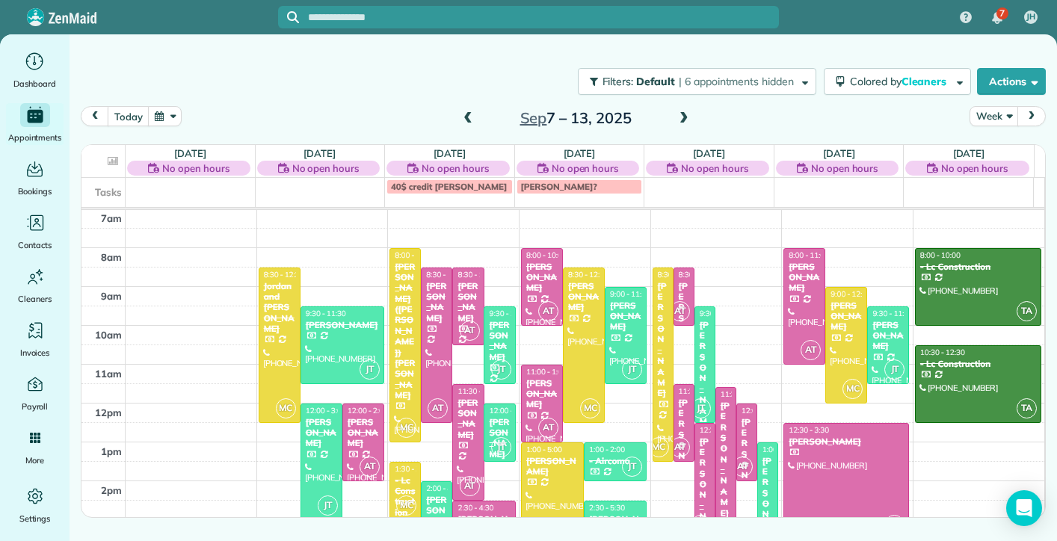
click at [470, 114] on span at bounding box center [468, 118] width 16 height 13
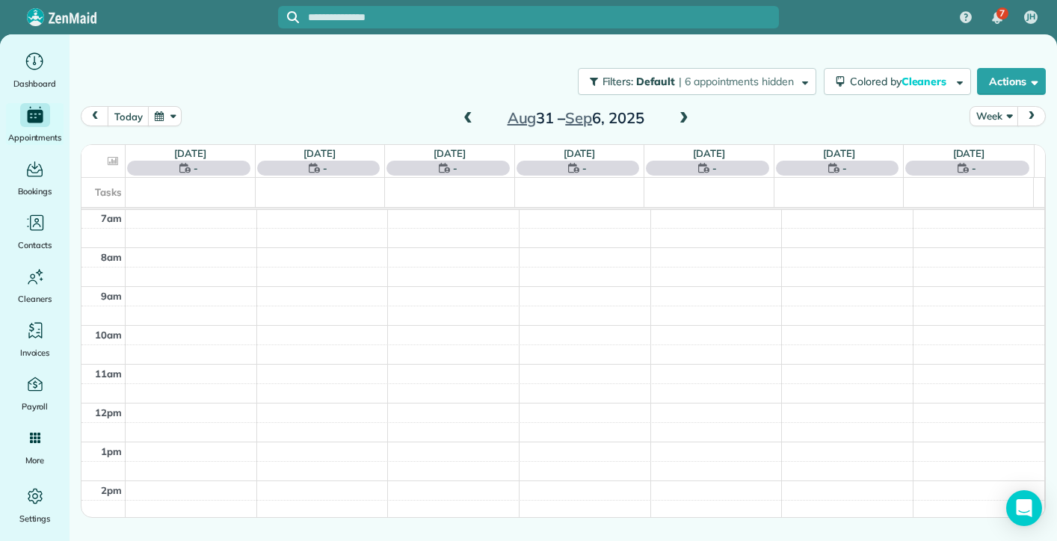
click at [470, 114] on span at bounding box center [468, 118] width 16 height 13
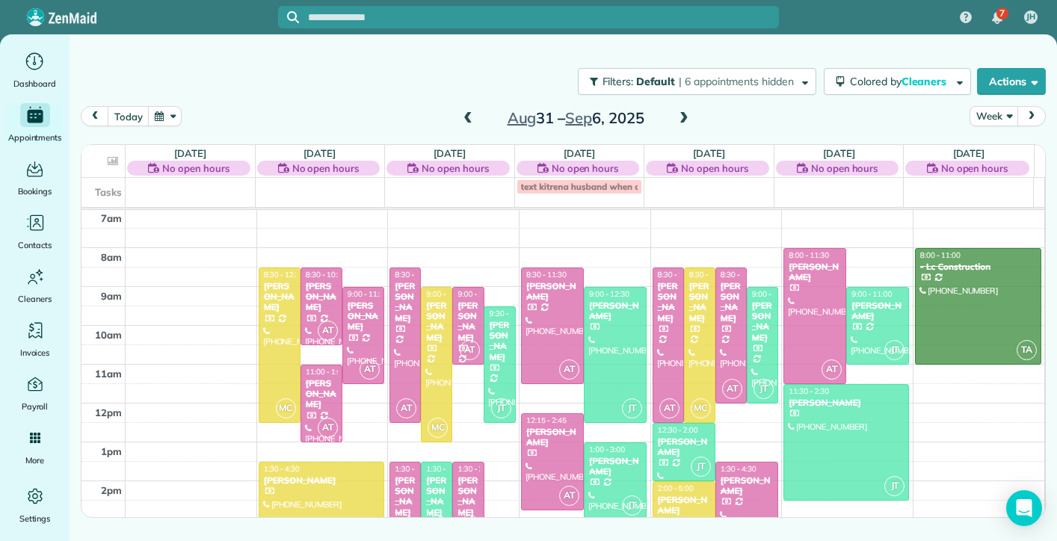
click at [324, 75] on div "Filters: Default | 6 appointments hidden Colored by Cleaners Color by Cleaner C…" at bounding box center [563, 81] width 987 height 49
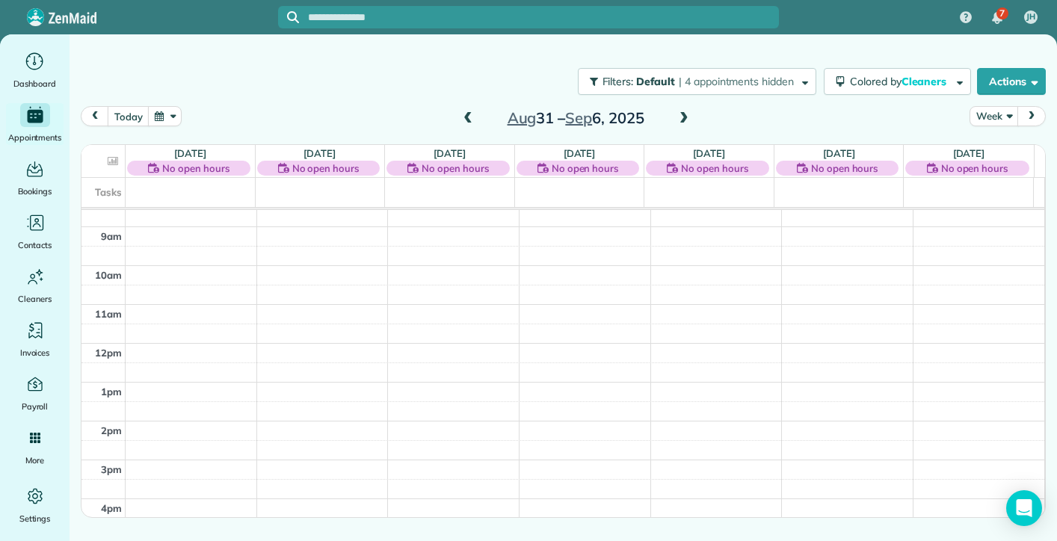
scroll to position [180, 0]
click at [385, 78] on div "Filters: Default | 4 appointments hidden Colored by Cleaners Color by Cleaner C…" at bounding box center [563, 81] width 987 height 49
click at [682, 122] on span at bounding box center [684, 118] width 16 height 13
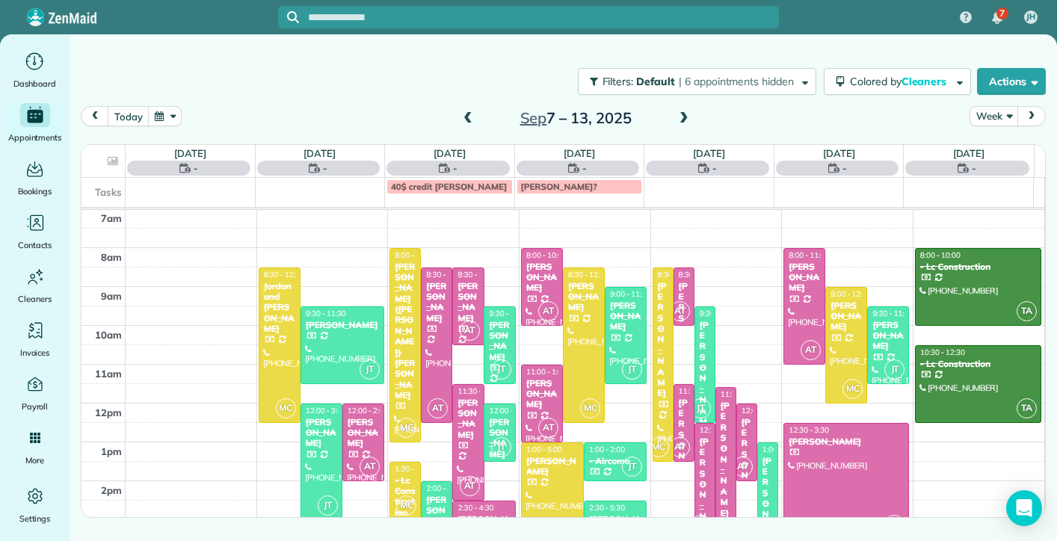
scroll to position [195, 0]
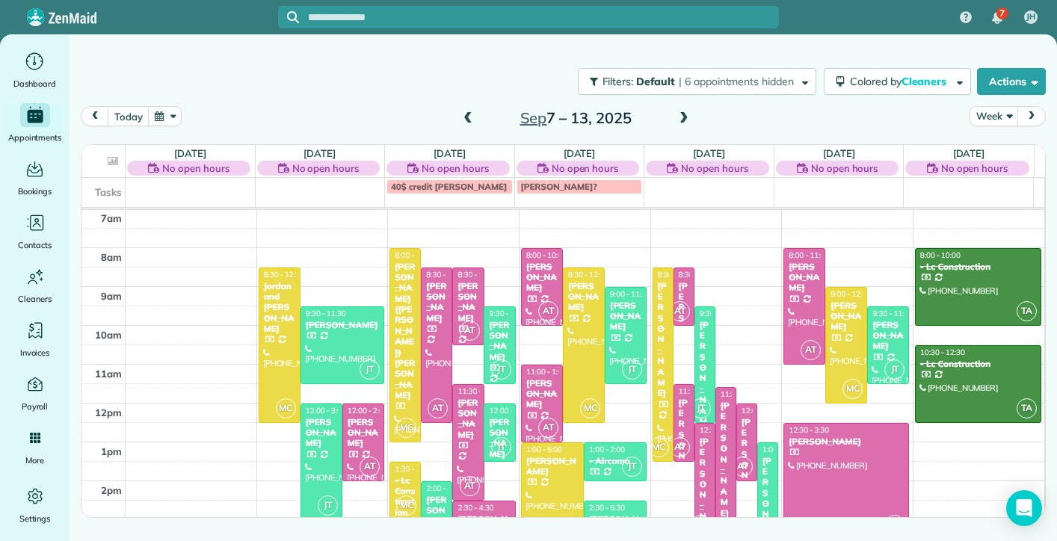
click at [466, 119] on span at bounding box center [468, 118] width 16 height 13
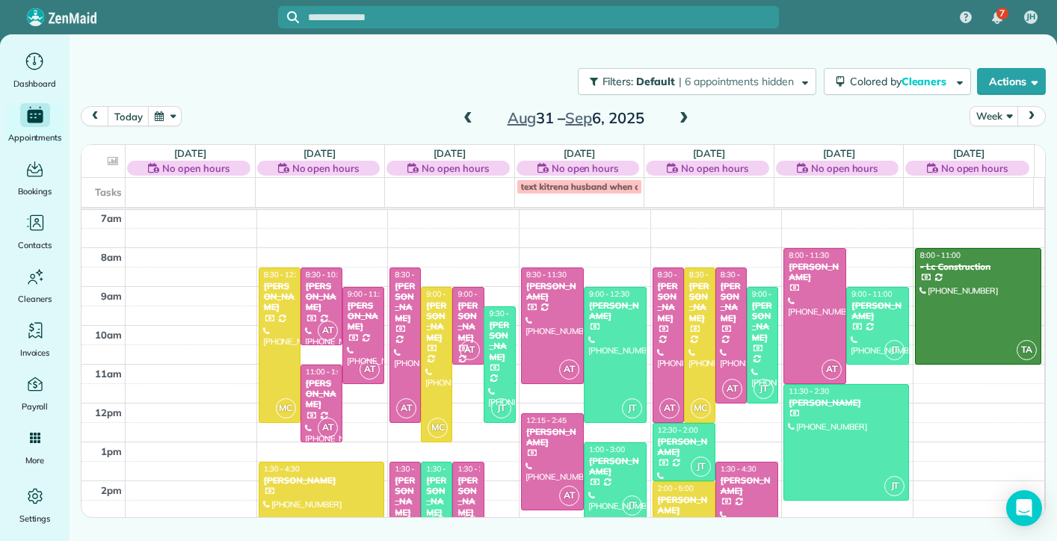
click at [681, 120] on span at bounding box center [684, 118] width 16 height 13
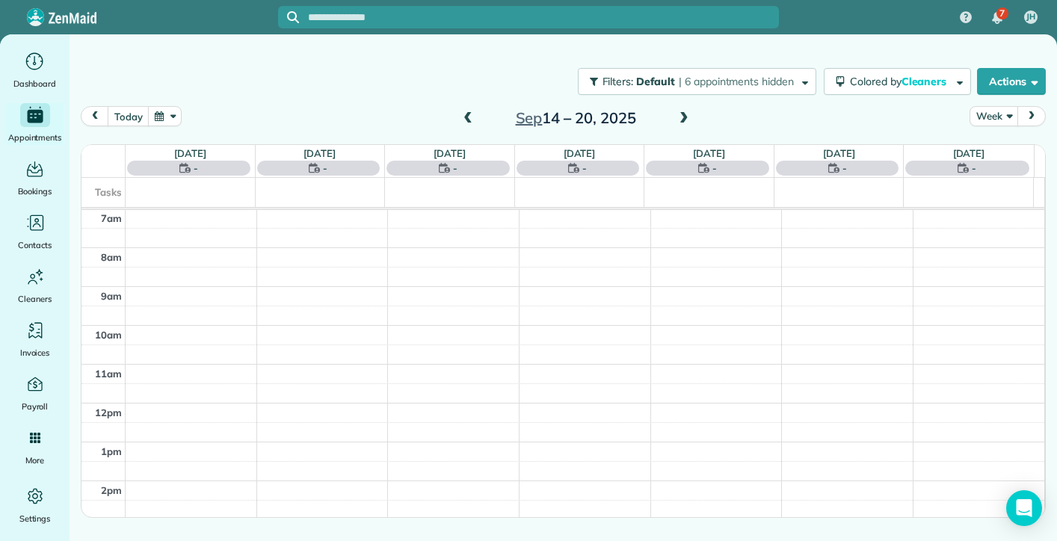
click at [681, 120] on span at bounding box center [684, 118] width 16 height 13
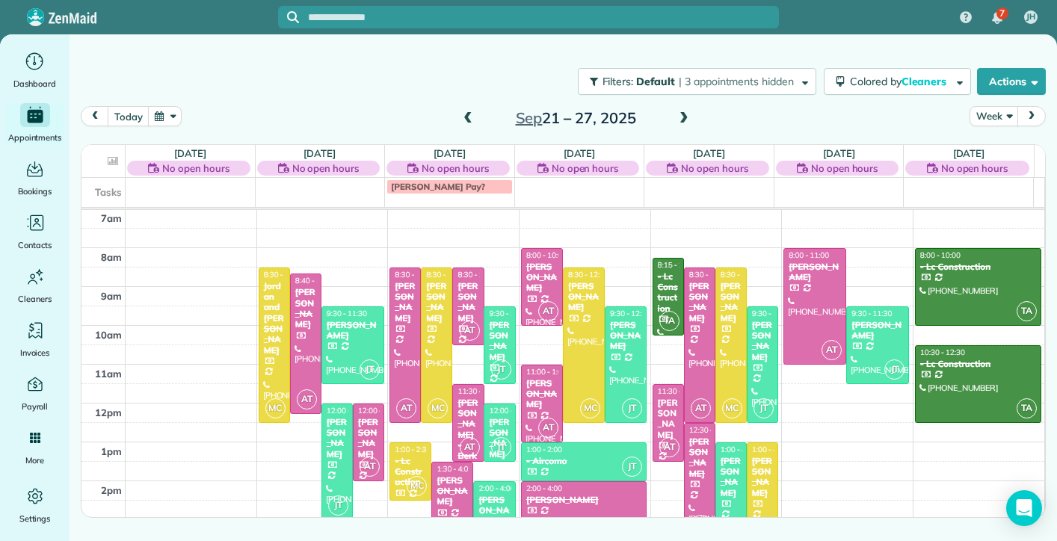
click at [681, 120] on span at bounding box center [684, 118] width 16 height 13
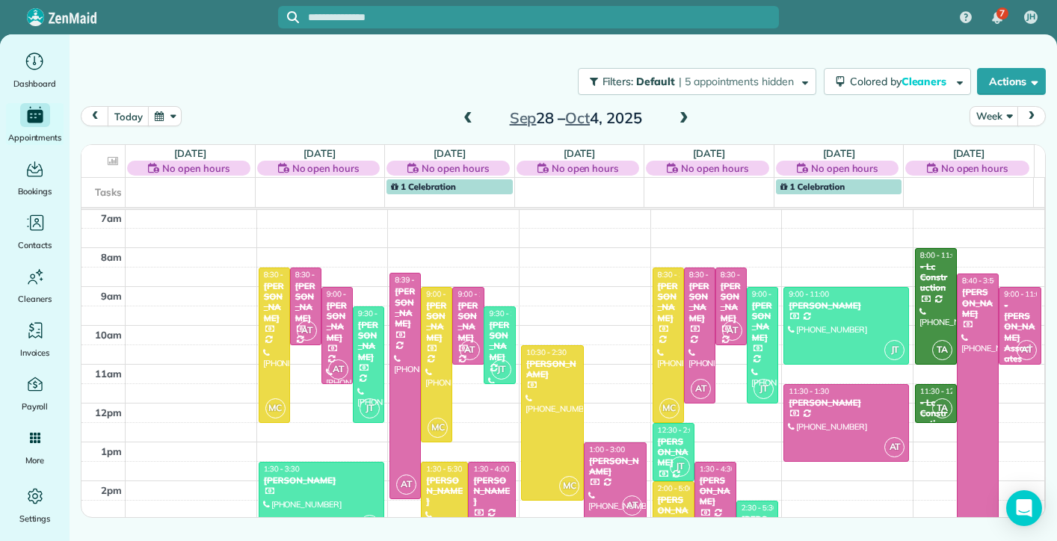
click at [681, 120] on span at bounding box center [684, 118] width 16 height 13
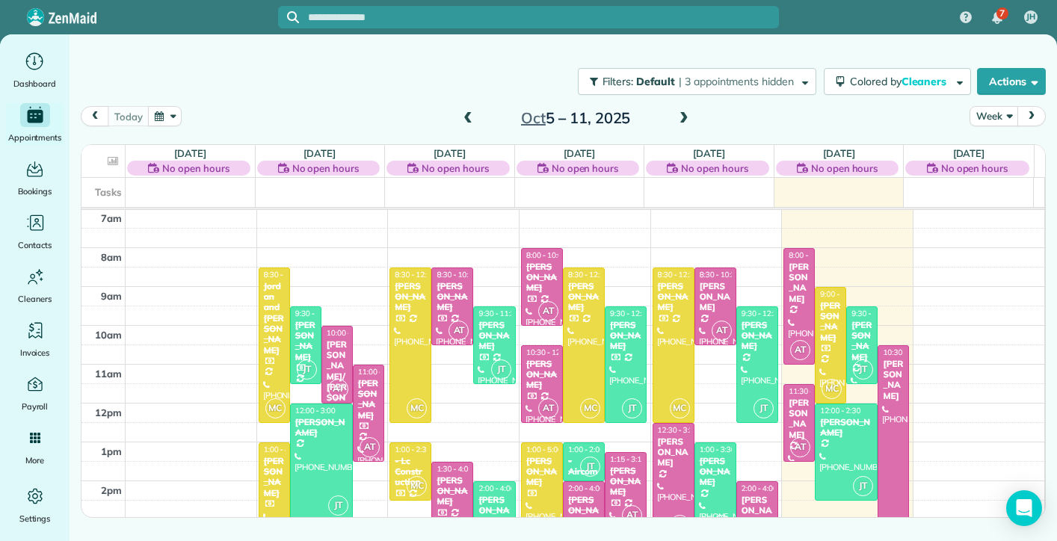
click at [681, 120] on span at bounding box center [684, 118] width 16 height 13
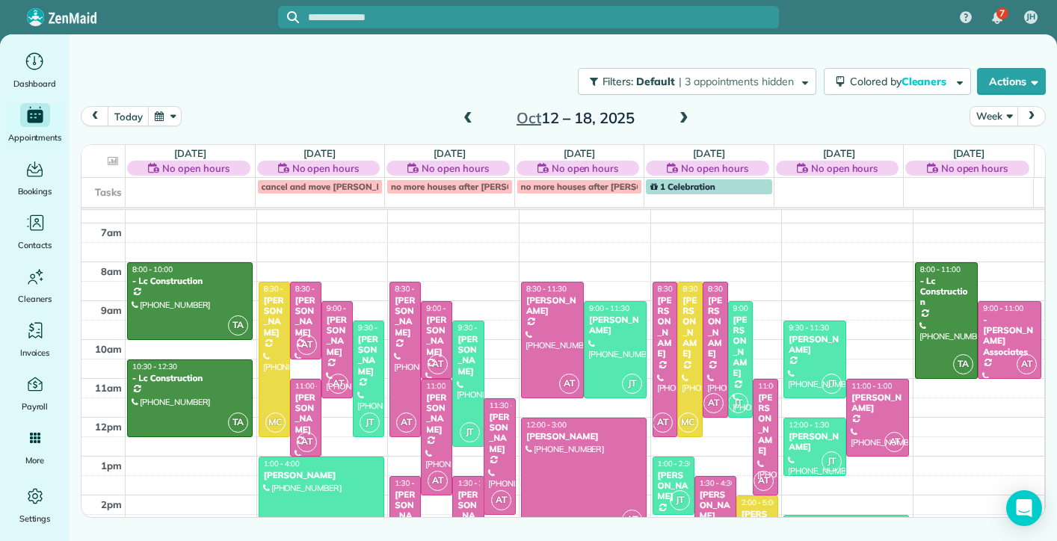
scroll to position [256, 0]
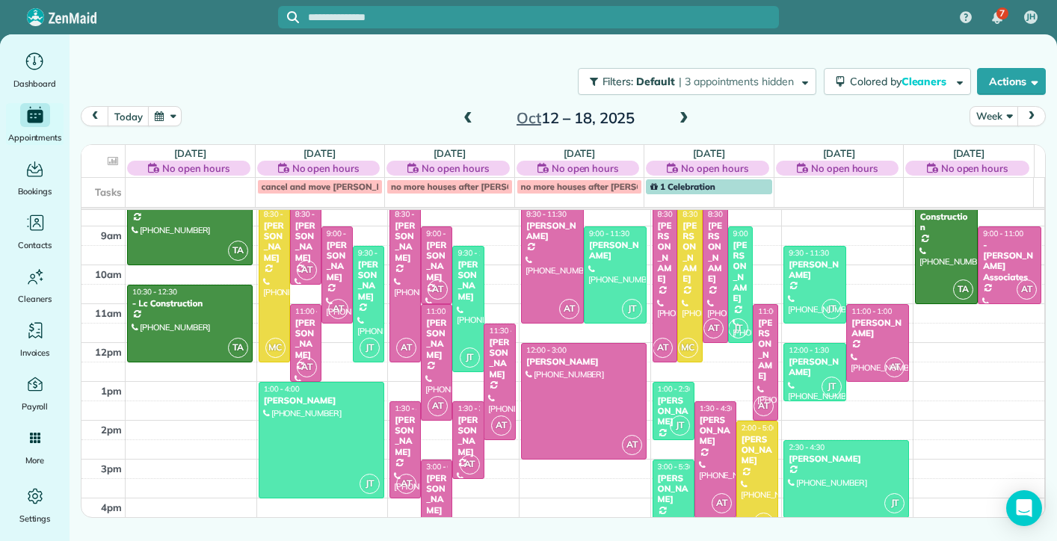
click at [465, 113] on span at bounding box center [468, 118] width 16 height 13
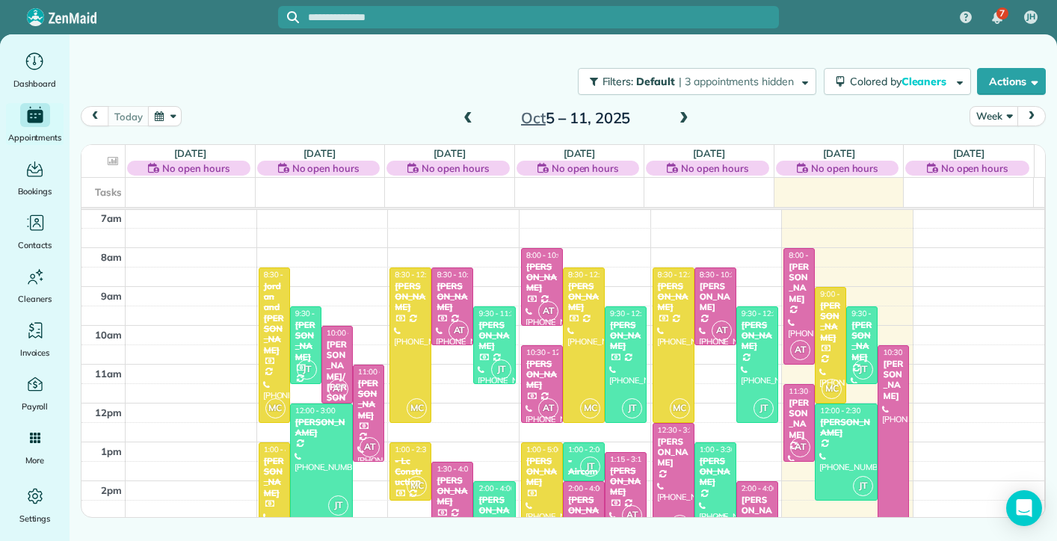
scroll to position [195, 0]
click at [680, 115] on span at bounding box center [684, 118] width 16 height 13
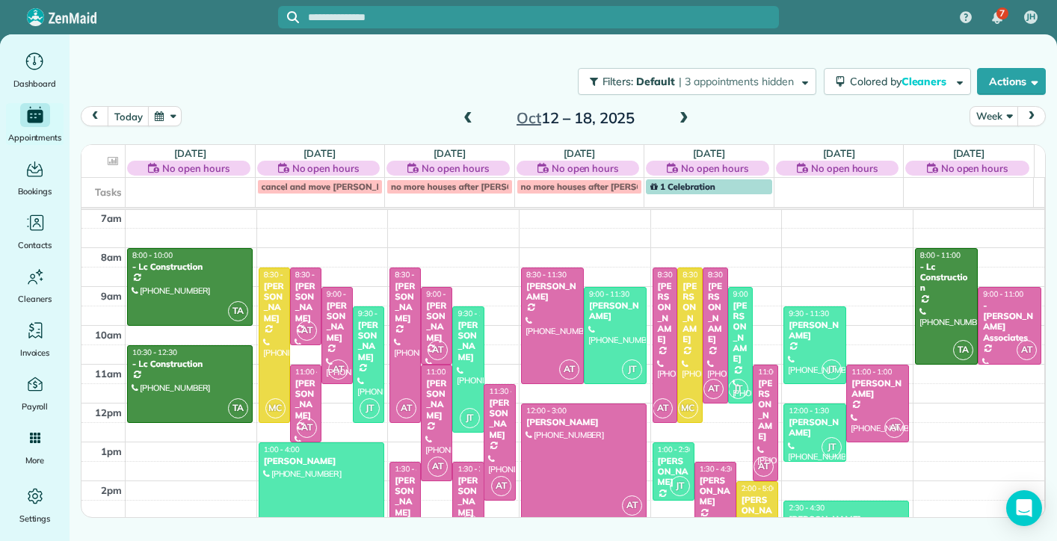
click at [680, 115] on span at bounding box center [684, 118] width 16 height 13
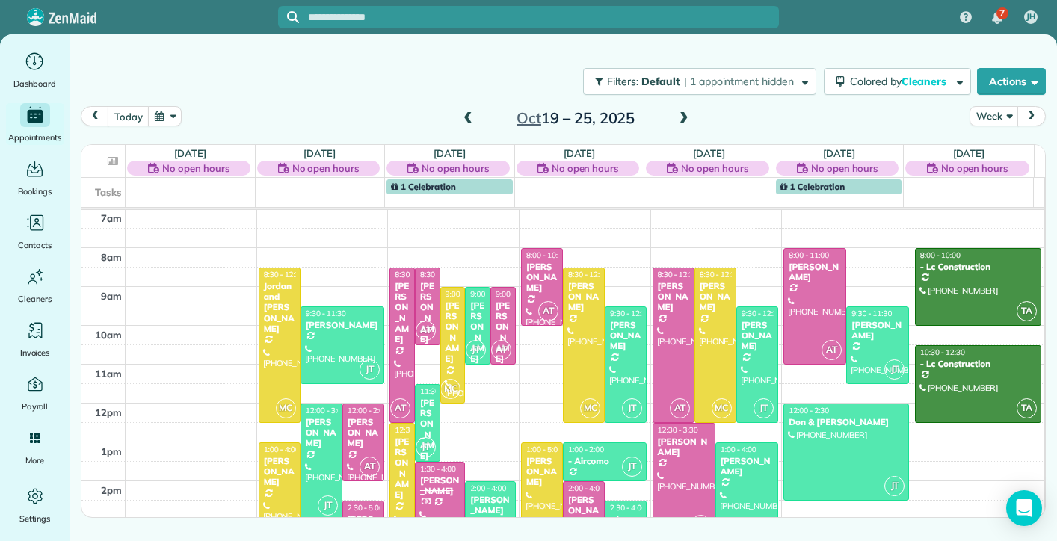
click at [464, 112] on span at bounding box center [468, 118] width 16 height 13
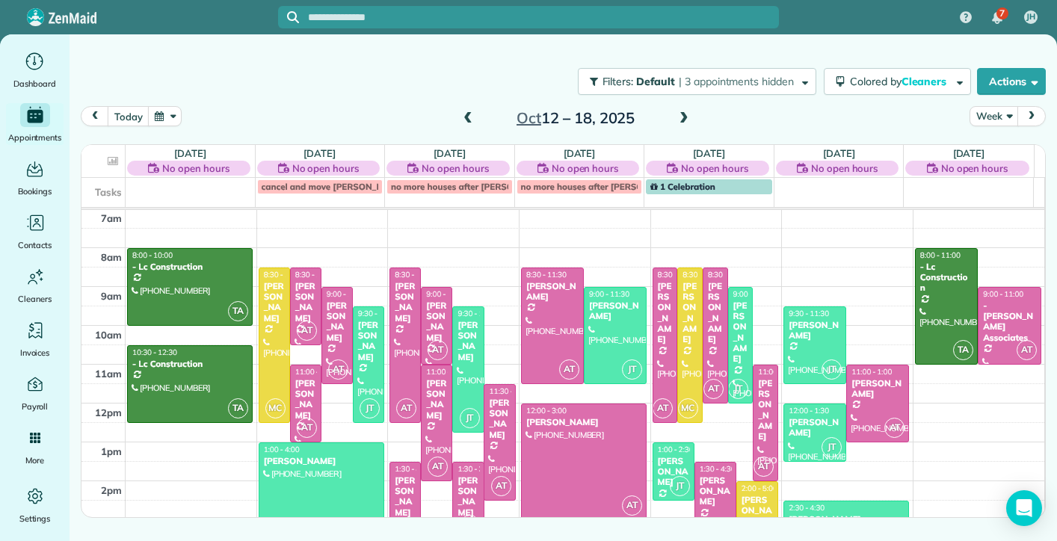
click at [681, 117] on span at bounding box center [684, 118] width 16 height 13
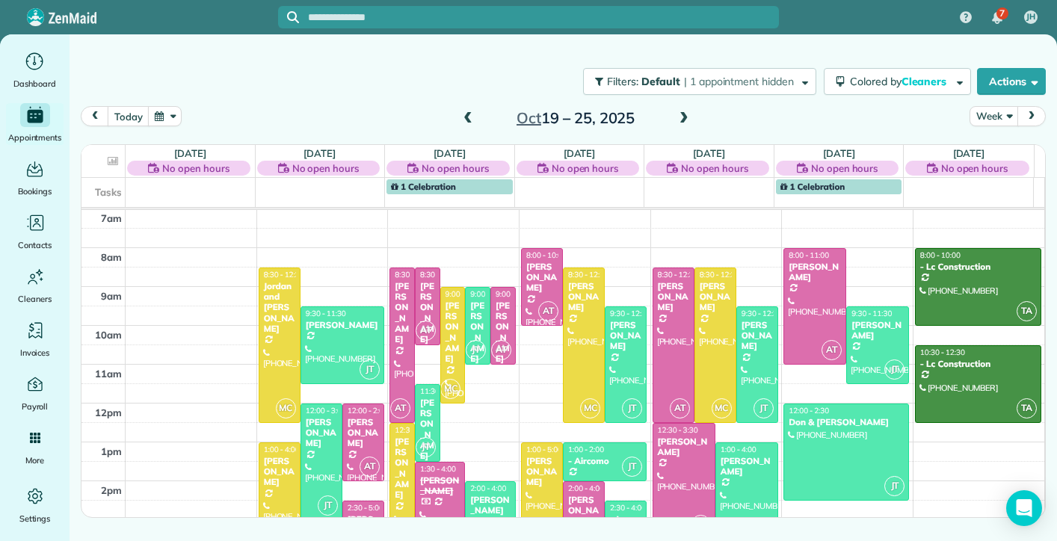
scroll to position [270, 0]
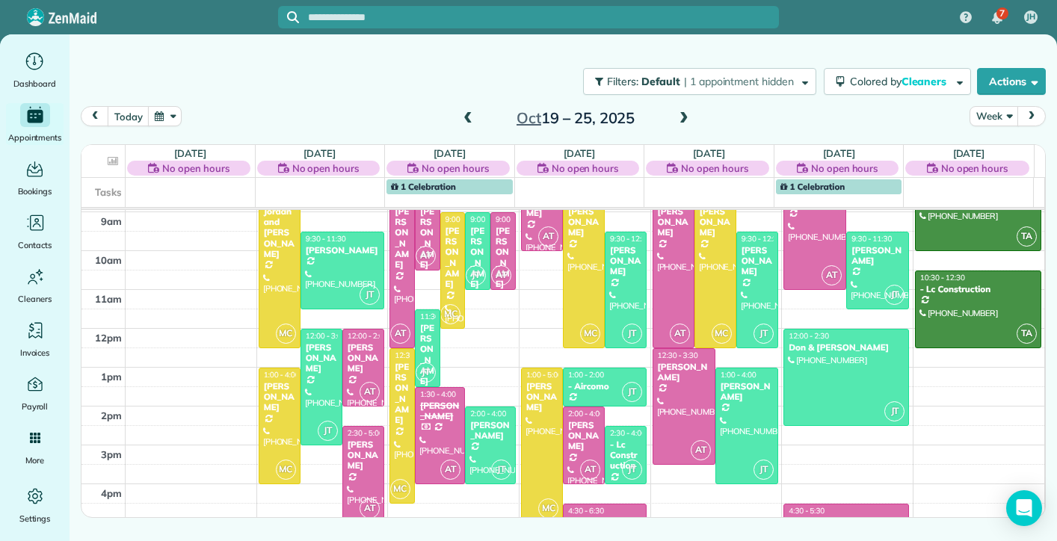
click at [679, 120] on span at bounding box center [684, 118] width 16 height 13
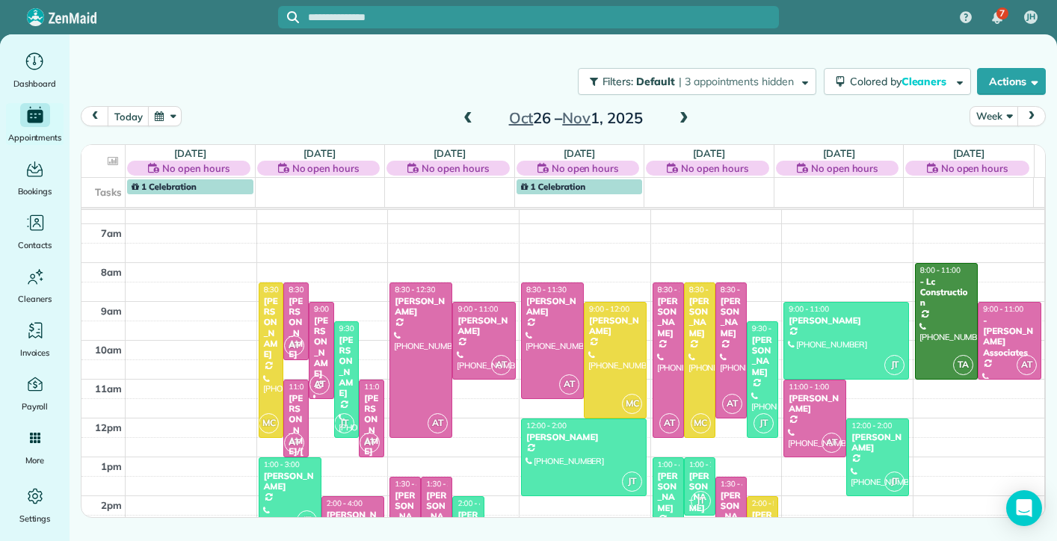
scroll to position [255, 0]
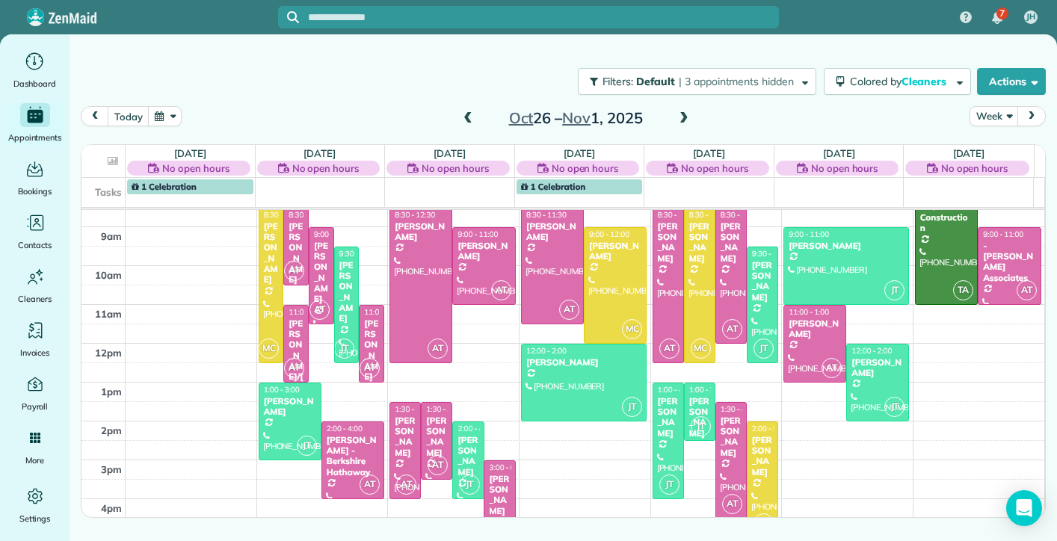
click at [466, 121] on span at bounding box center [468, 118] width 16 height 13
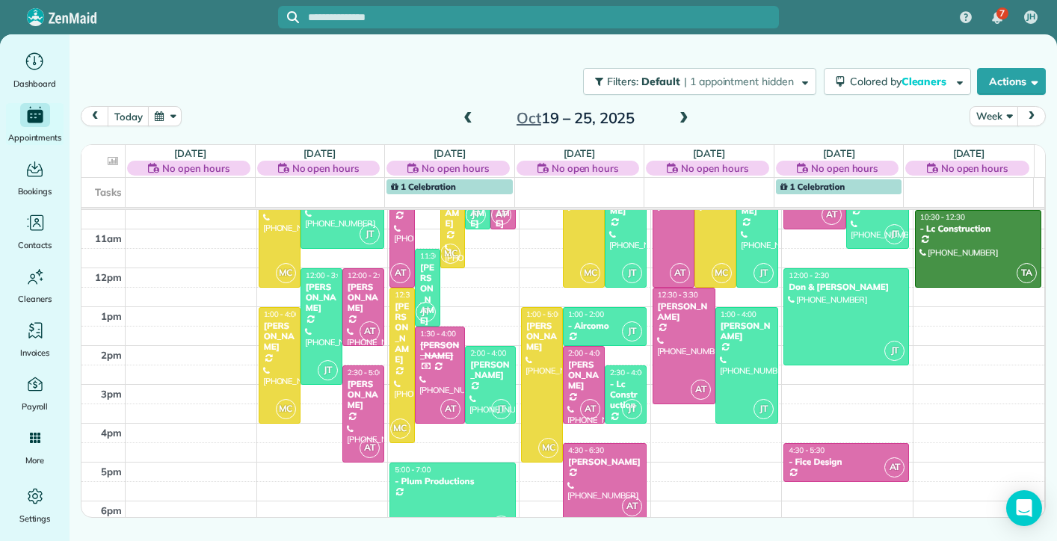
scroll to position [256, 0]
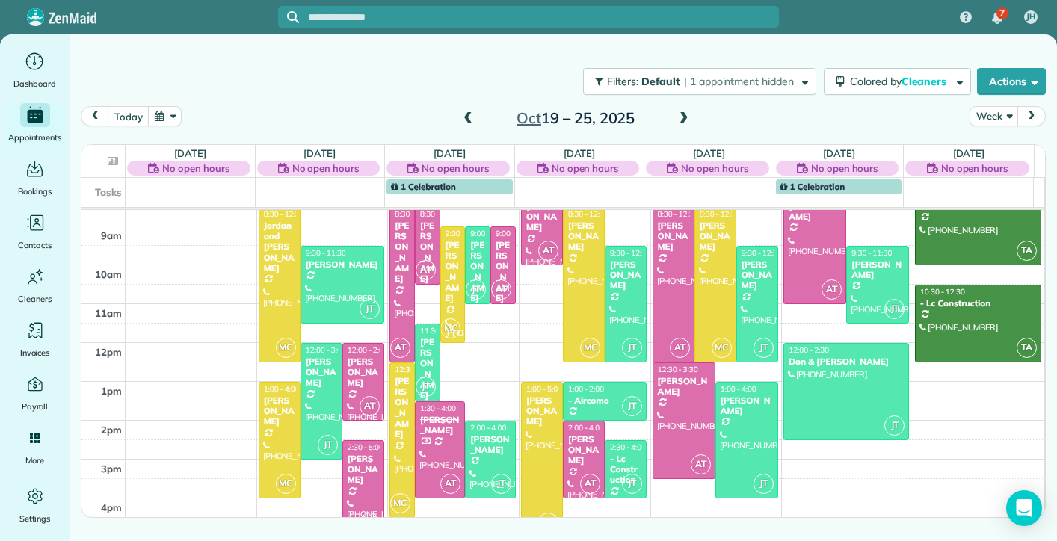
click at [462, 115] on span at bounding box center [468, 118] width 16 height 13
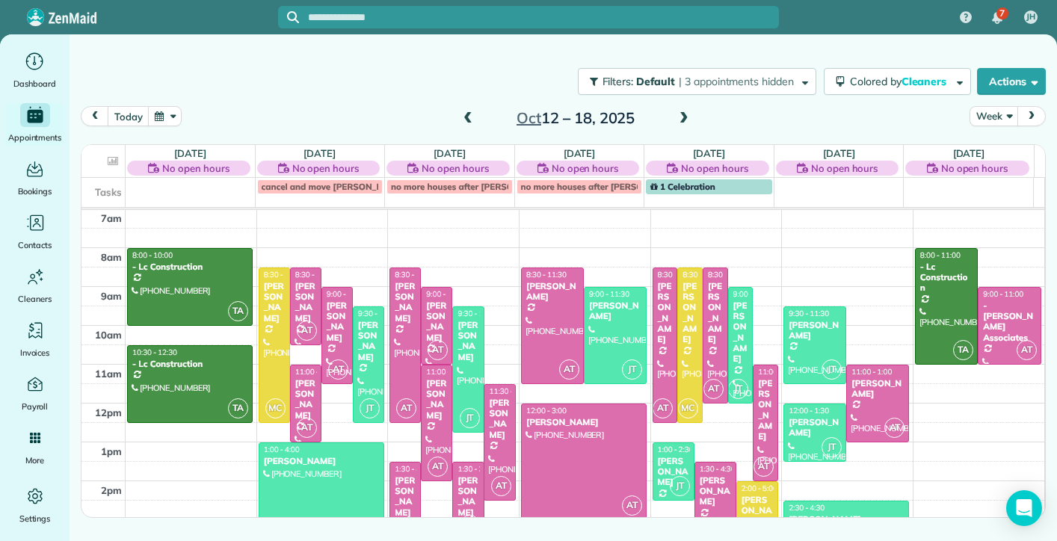
scroll to position [270, 0]
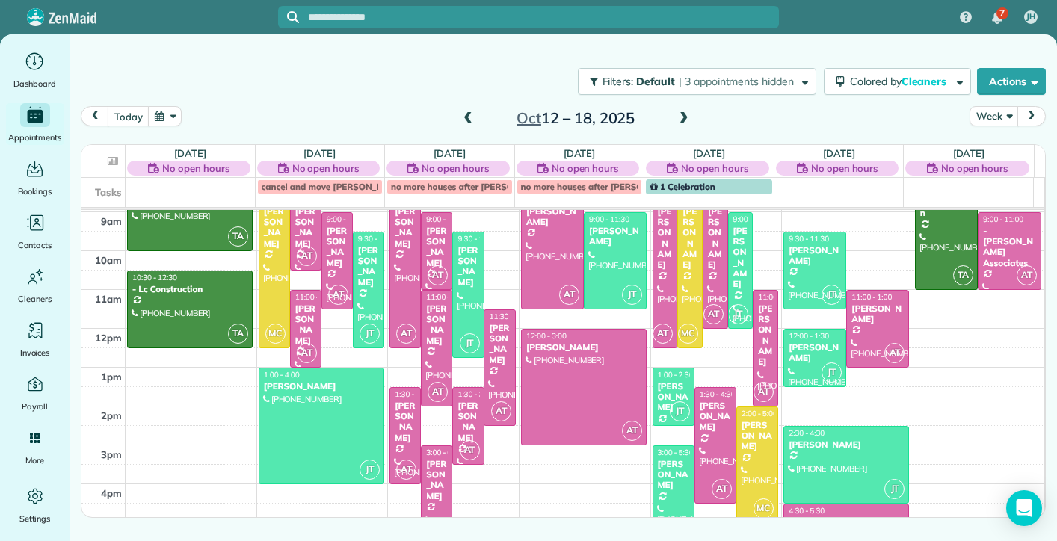
click at [678, 116] on span at bounding box center [684, 118] width 16 height 13
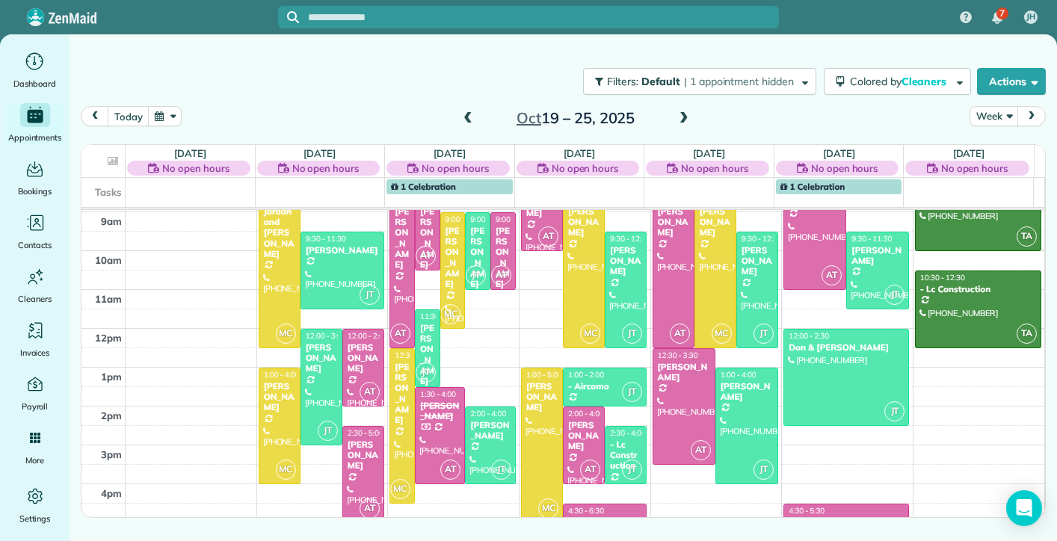
click at [464, 114] on span at bounding box center [468, 118] width 16 height 13
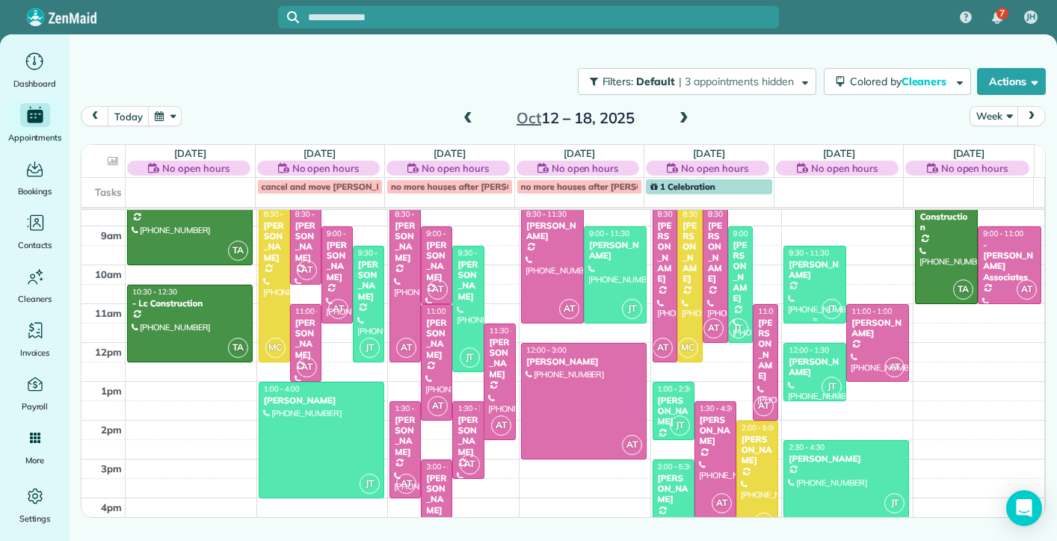
scroll to position [256, 0]
click at [684, 115] on span at bounding box center [684, 118] width 16 height 13
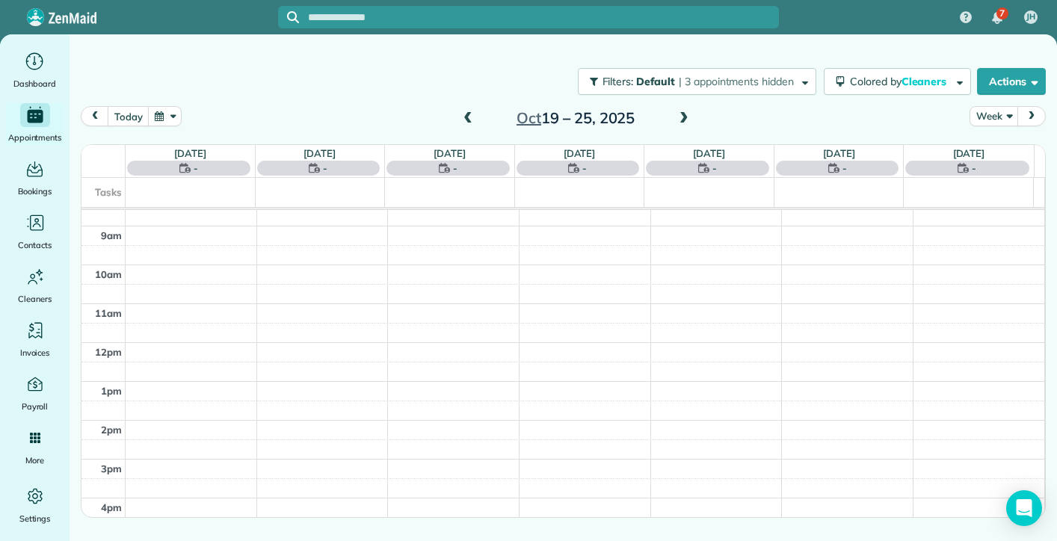
scroll to position [195, 0]
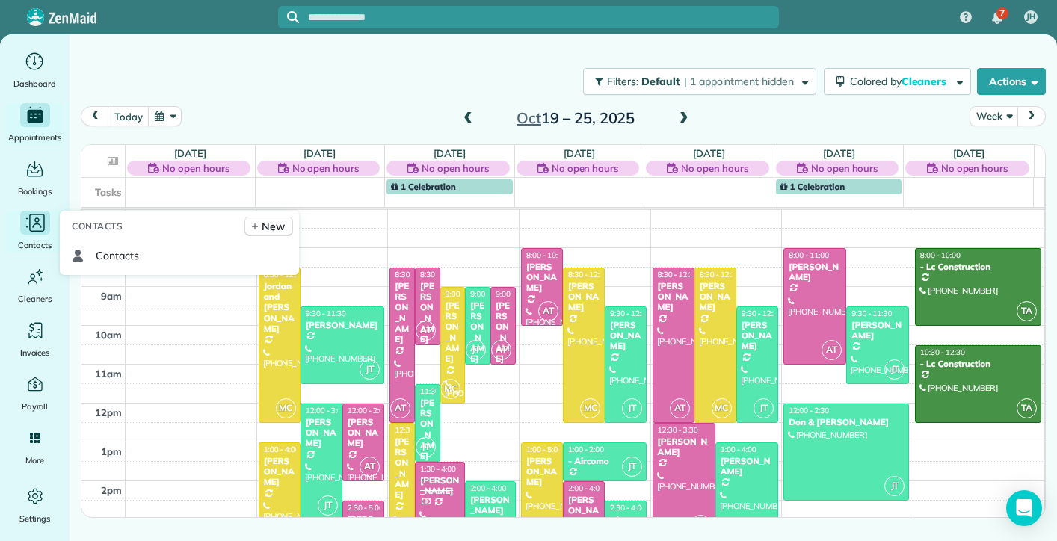
click at [45, 217] on icon "Main" at bounding box center [35, 223] width 22 height 22
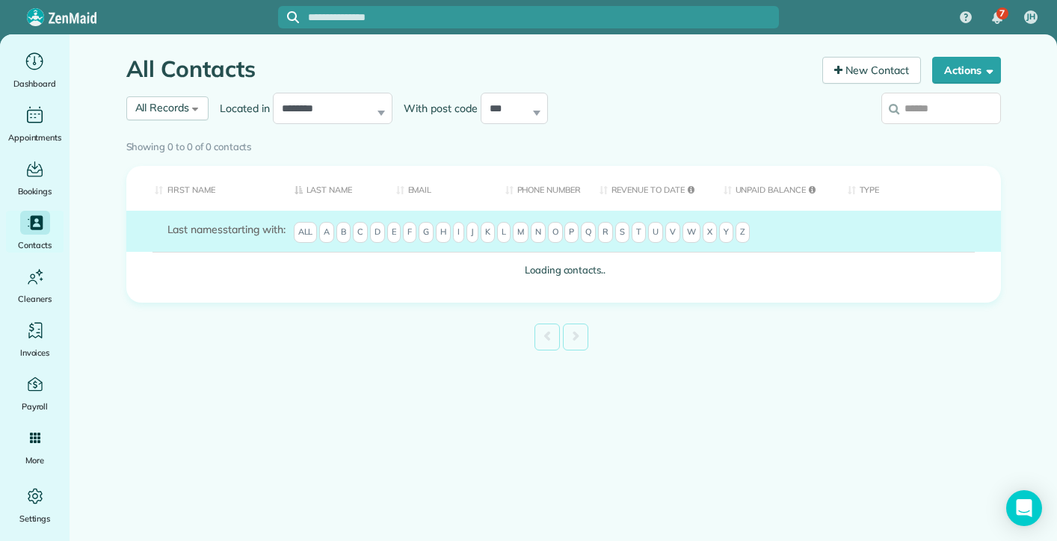
click at [925, 110] on input "search" at bounding box center [941, 108] width 120 height 31
type input "**"
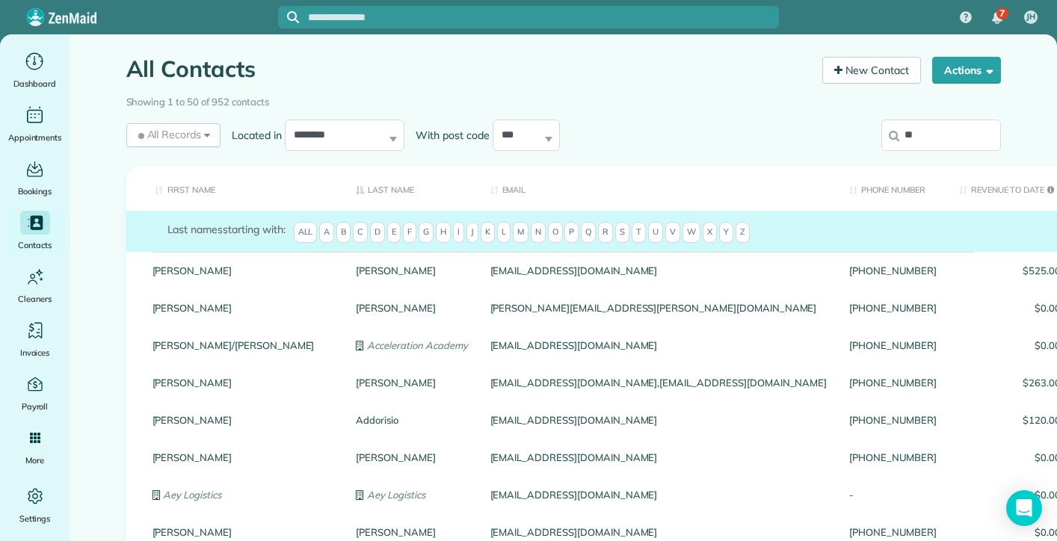
click at [966, 137] on input "**" at bounding box center [941, 135] width 120 height 31
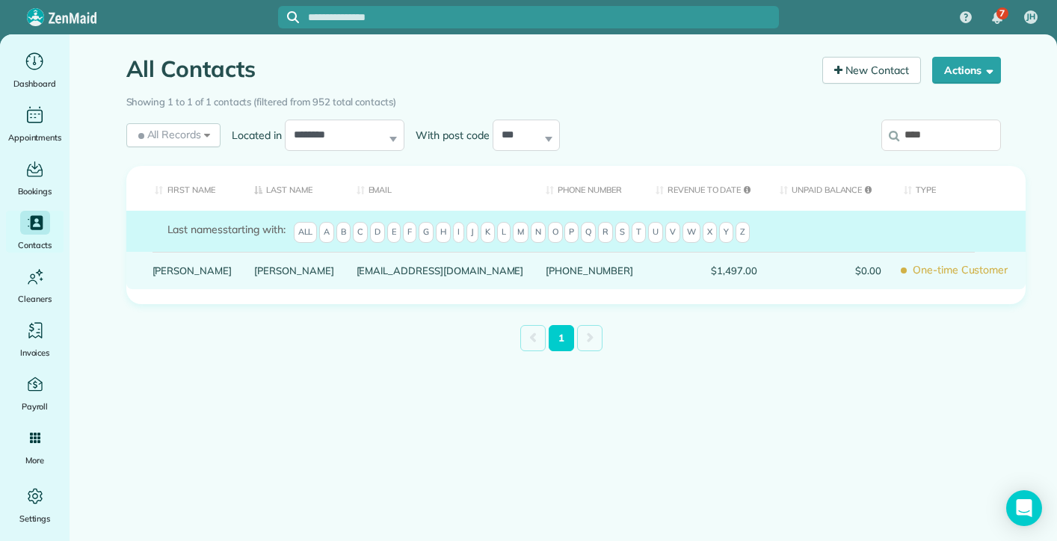
type input "****"
click at [160, 276] on link "[PERSON_NAME]" at bounding box center [192, 270] width 80 height 10
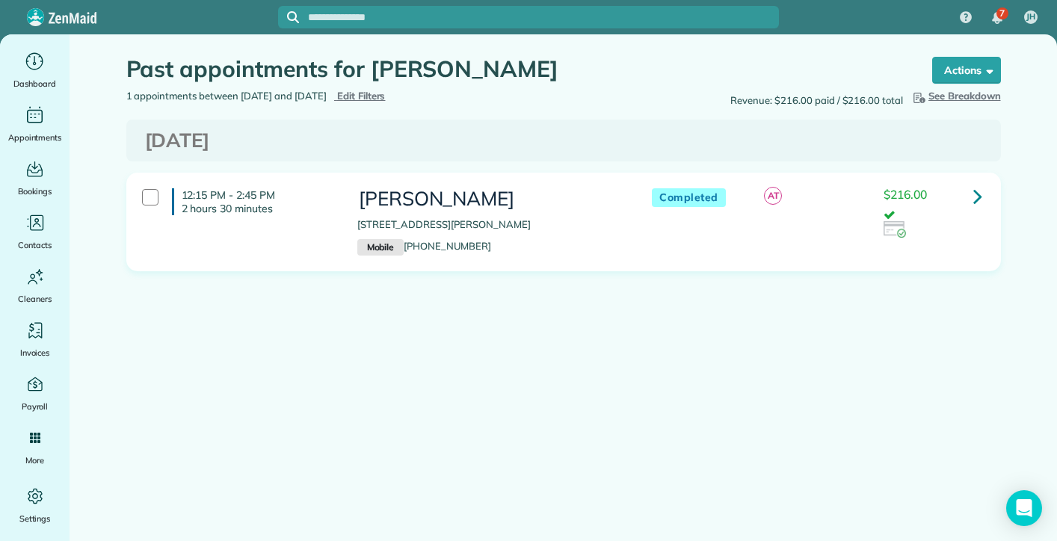
click at [386, 94] on span "Edit Filters" at bounding box center [361, 96] width 49 height 12
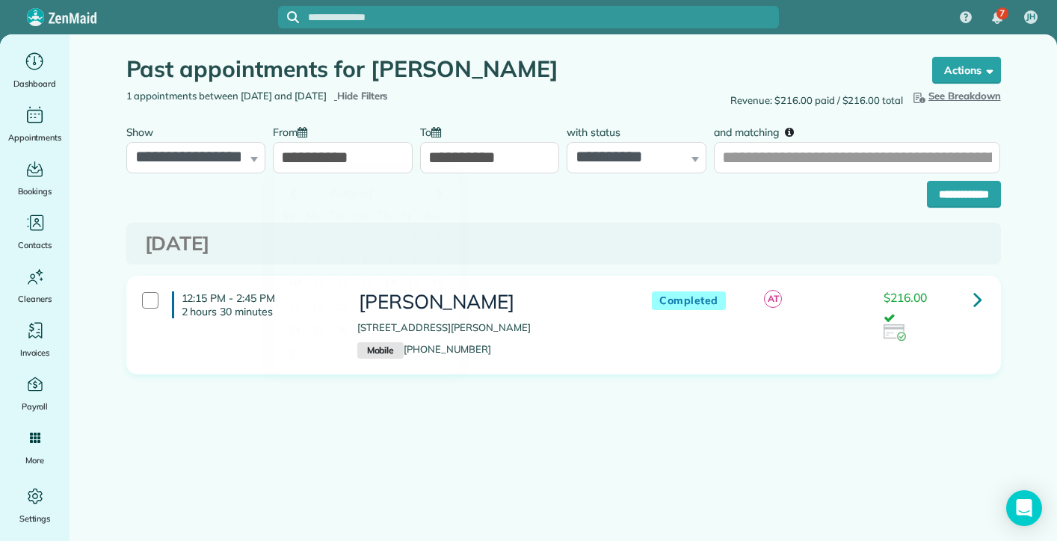
click at [297, 158] on input "**********" at bounding box center [343, 157] width 140 height 31
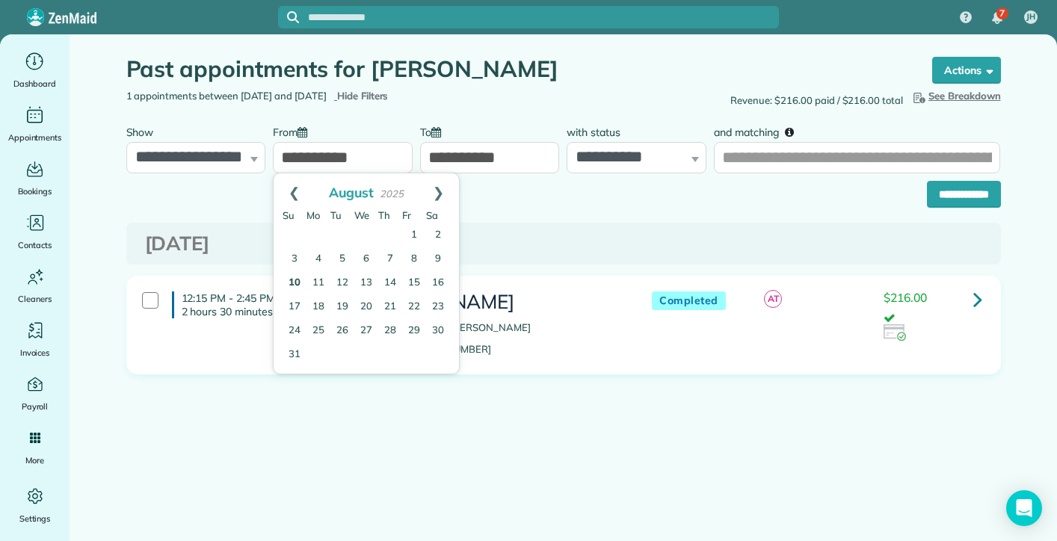
click at [296, 161] on input "**********" at bounding box center [343, 157] width 140 height 31
click at [300, 159] on input "**********" at bounding box center [343, 157] width 140 height 31
drag, startPoint x: 300, startPoint y: 159, endPoint x: 296, endPoint y: 169, distance: 10.4
click at [300, 163] on input "**********" at bounding box center [343, 157] width 140 height 31
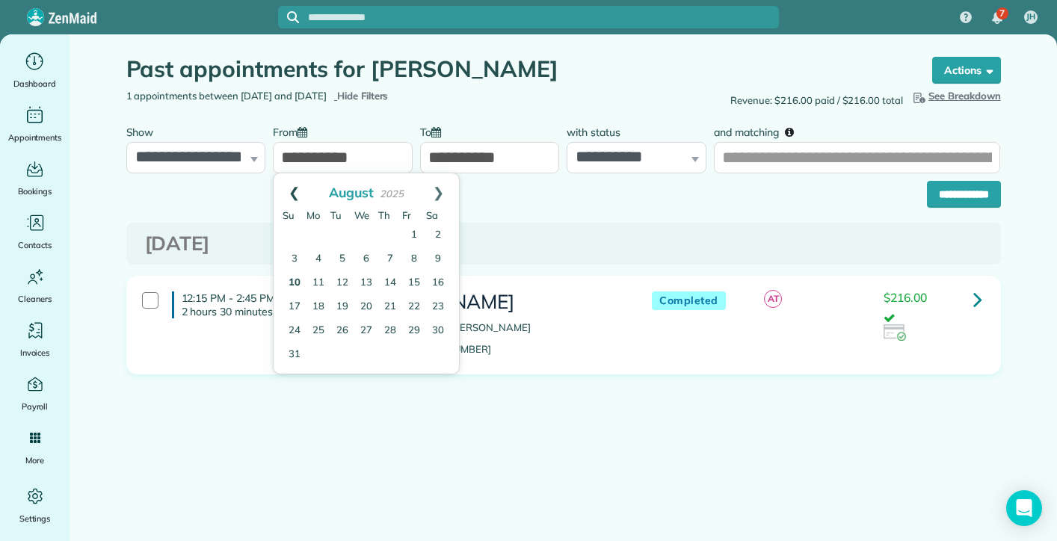
click at [291, 191] on link "Prev" at bounding box center [294, 191] width 41 height 37
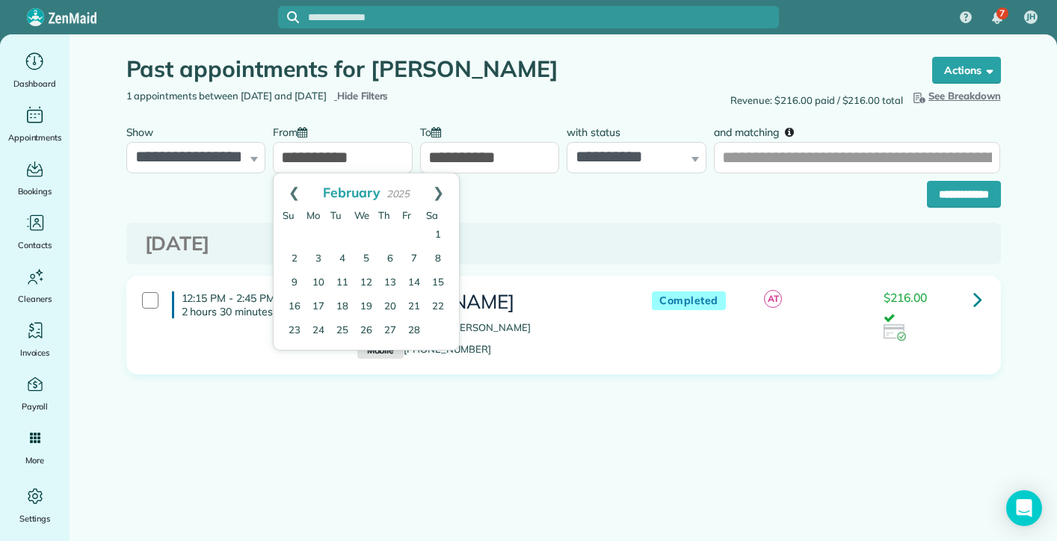
click at [291, 191] on link "Prev" at bounding box center [294, 191] width 41 height 37
click at [435, 191] on link "Next" at bounding box center [438, 191] width 41 height 37
click at [368, 232] on link "1" at bounding box center [366, 235] width 24 height 24
type input "**********"
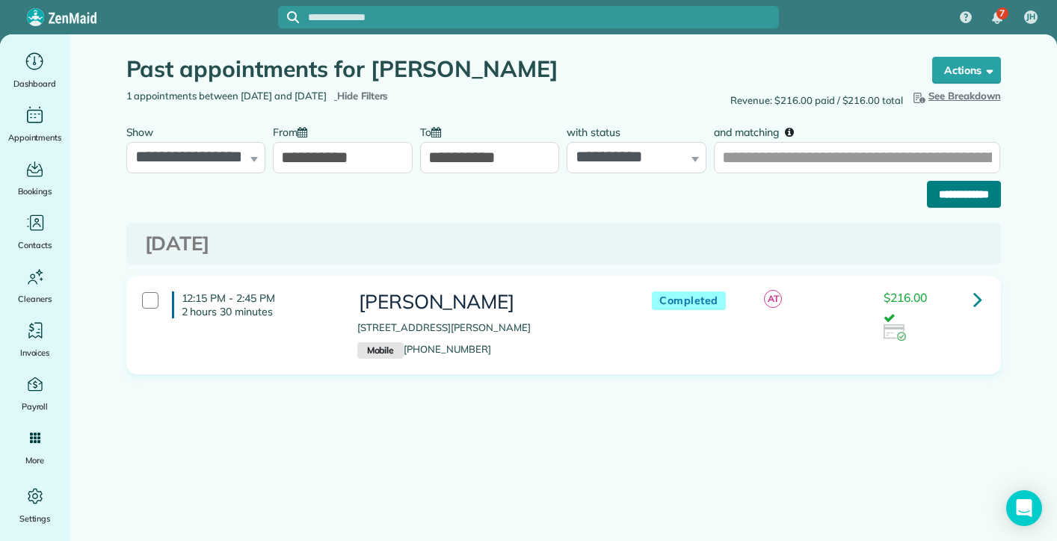
click at [943, 188] on input "**********" at bounding box center [964, 194] width 74 height 27
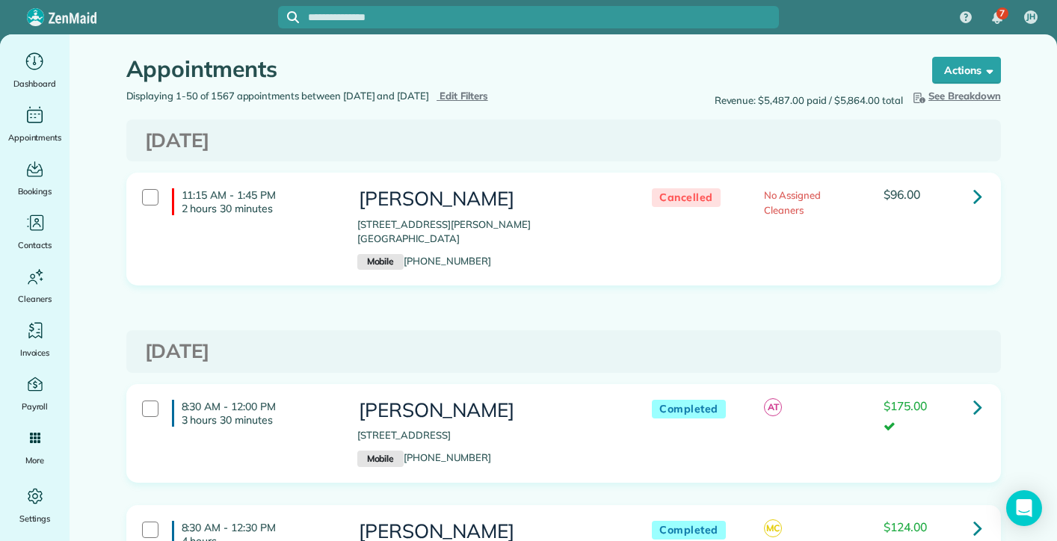
drag, startPoint x: 341, startPoint y: 504, endPoint x: 324, endPoint y: 495, distance: 18.7
